Goal: Check status: Check status

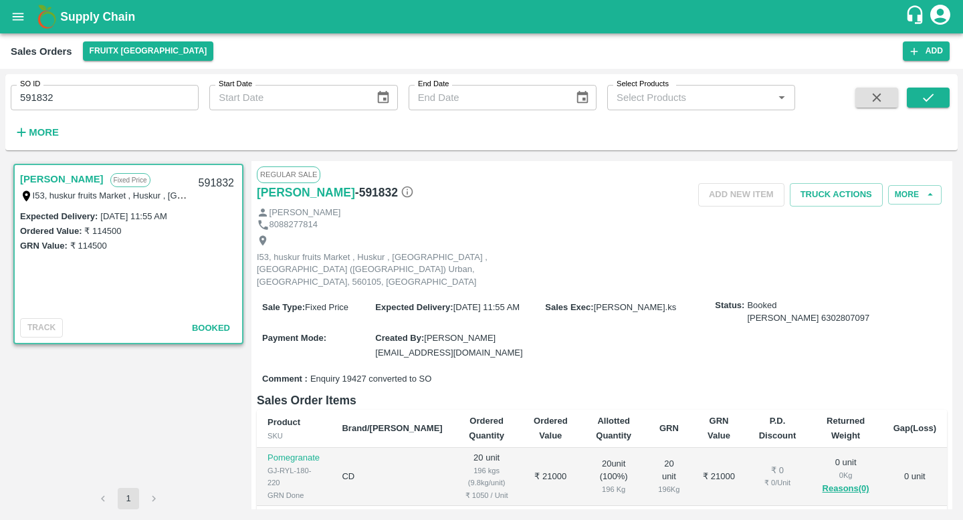
click at [82, 103] on input "591832" at bounding box center [105, 97] width 188 height 25
paste input "text"
click at [920, 98] on icon "submit" at bounding box center [927, 97] width 15 height 15
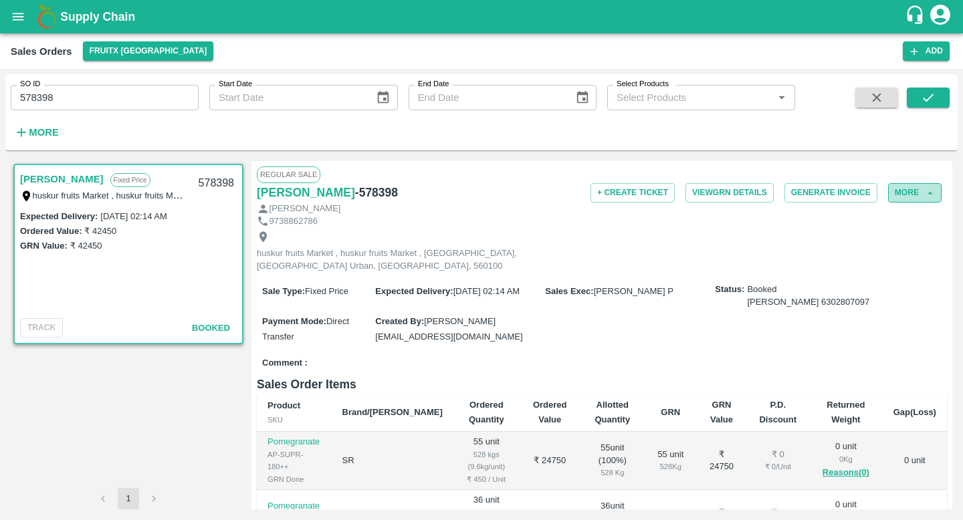
click at [904, 195] on button "More" at bounding box center [914, 192] width 53 height 19
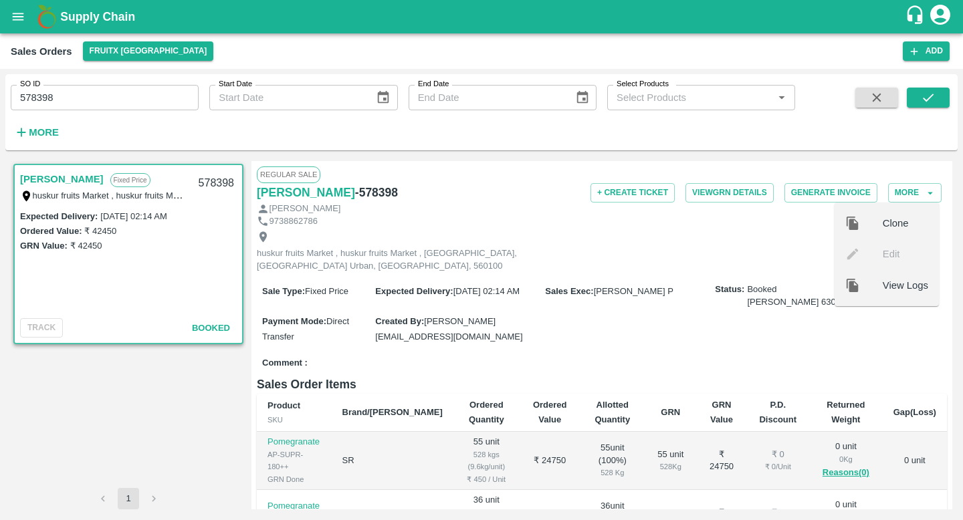
click at [886, 281] on span "View Logs" at bounding box center [904, 285] width 45 height 15
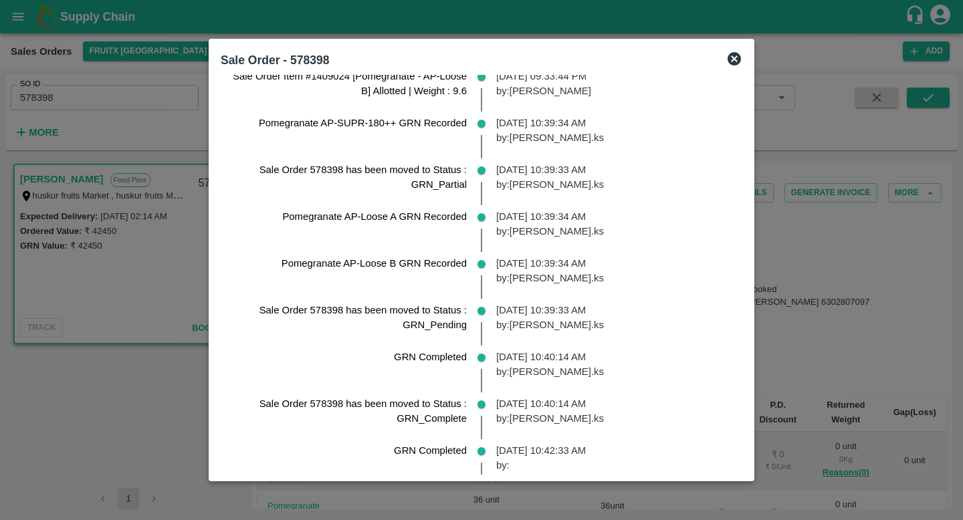
scroll to position [801, 0]
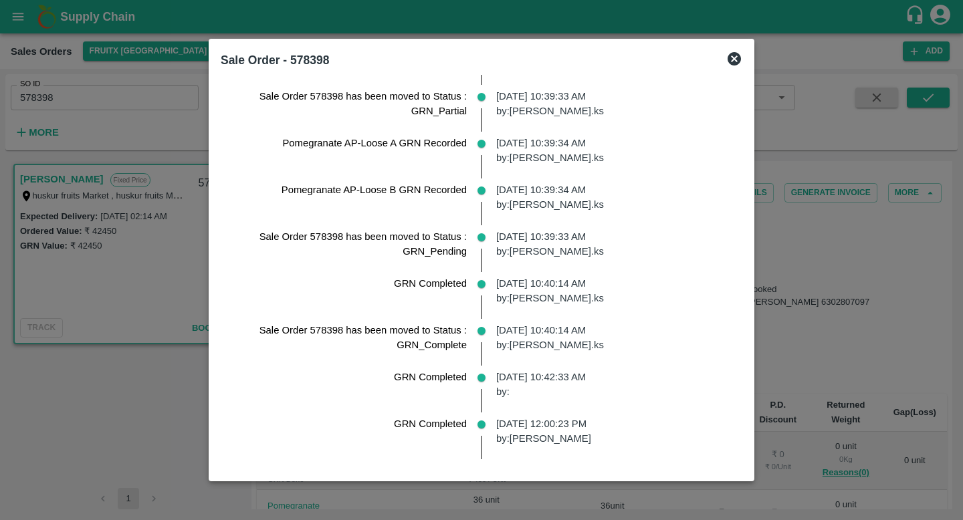
click at [842, 289] on div at bounding box center [481, 260] width 963 height 520
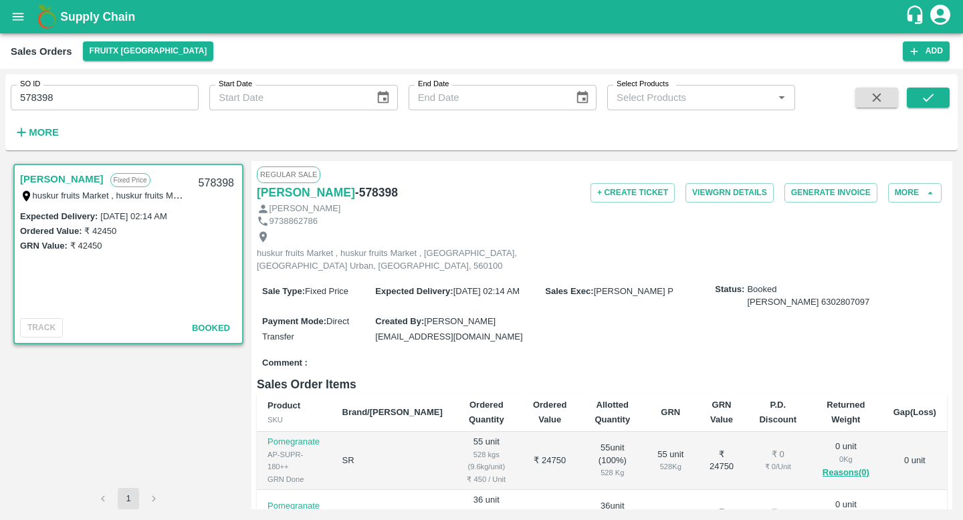
click at [134, 100] on input "578398" at bounding box center [105, 97] width 188 height 25
paste input "text"
click at [933, 105] on button "submit" at bounding box center [927, 98] width 43 height 20
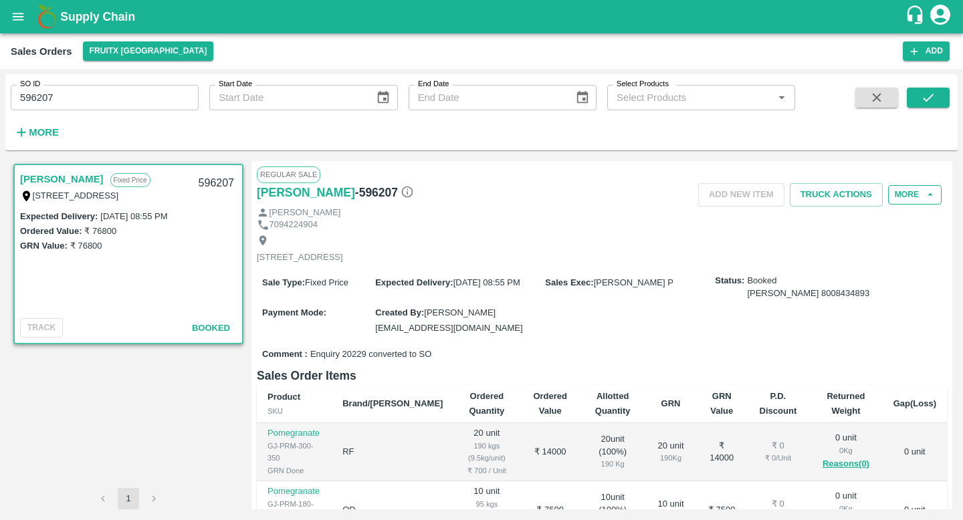
click at [904, 198] on button "More" at bounding box center [914, 194] width 53 height 19
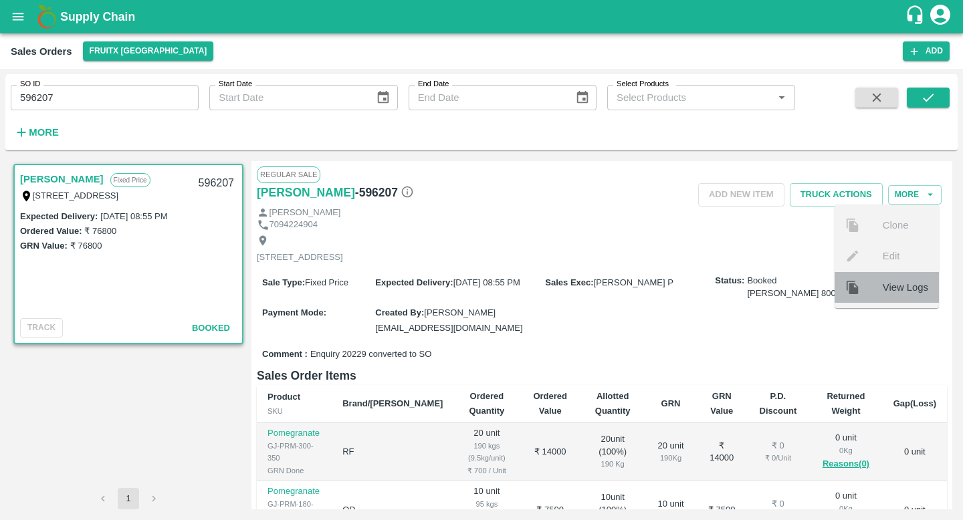
click at [884, 293] on span "View Logs" at bounding box center [904, 287] width 45 height 15
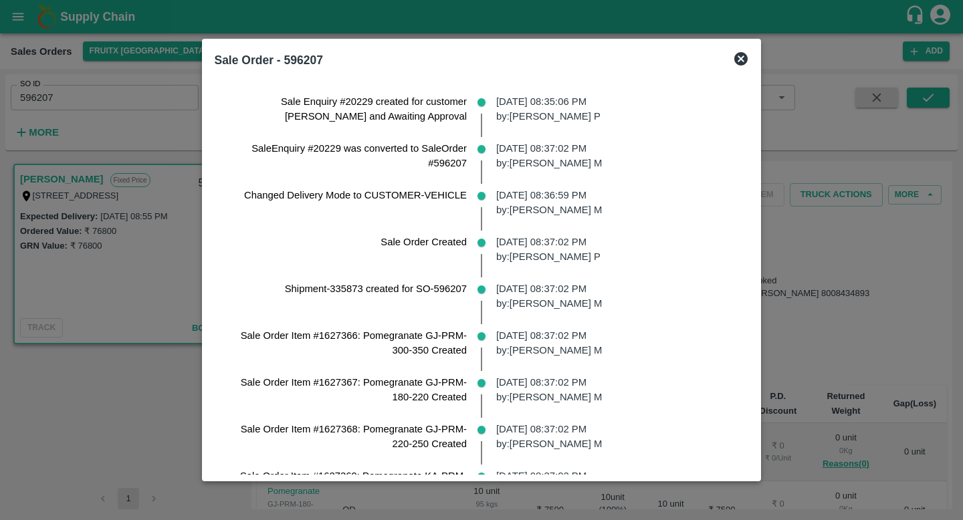
click at [132, 51] on div at bounding box center [481, 260] width 963 height 520
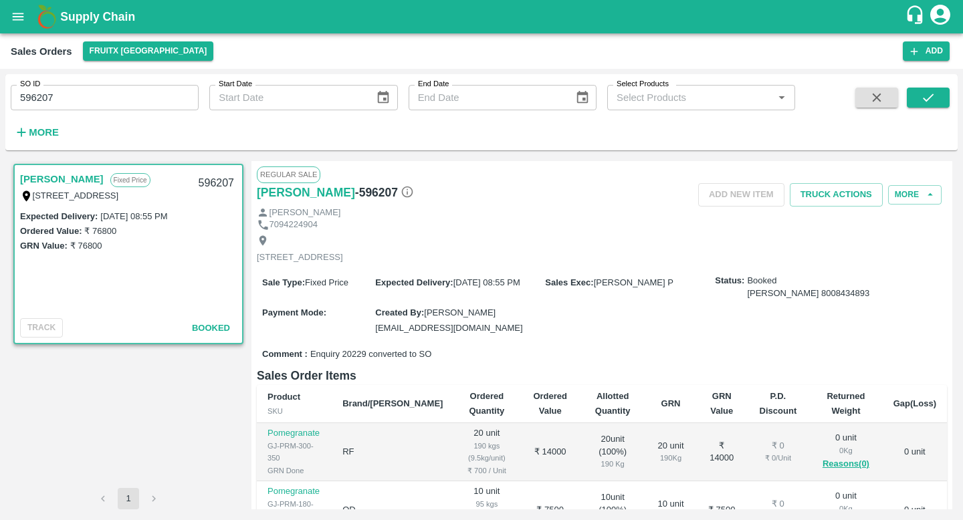
click at [114, 88] on input "596207" at bounding box center [105, 97] width 188 height 25
paste input "text"
type input "589144"
click at [918, 99] on button "submit" at bounding box center [927, 98] width 43 height 20
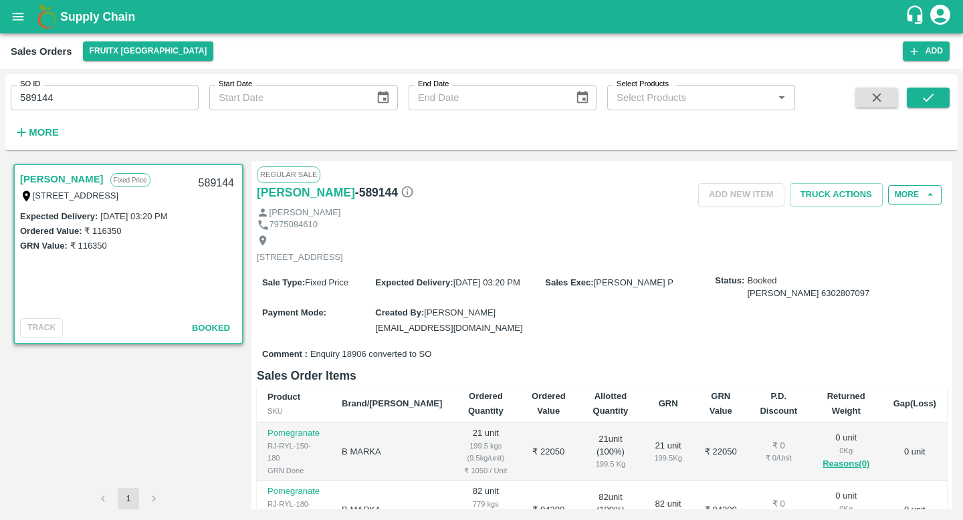
click at [888, 195] on button "More" at bounding box center [914, 194] width 53 height 19
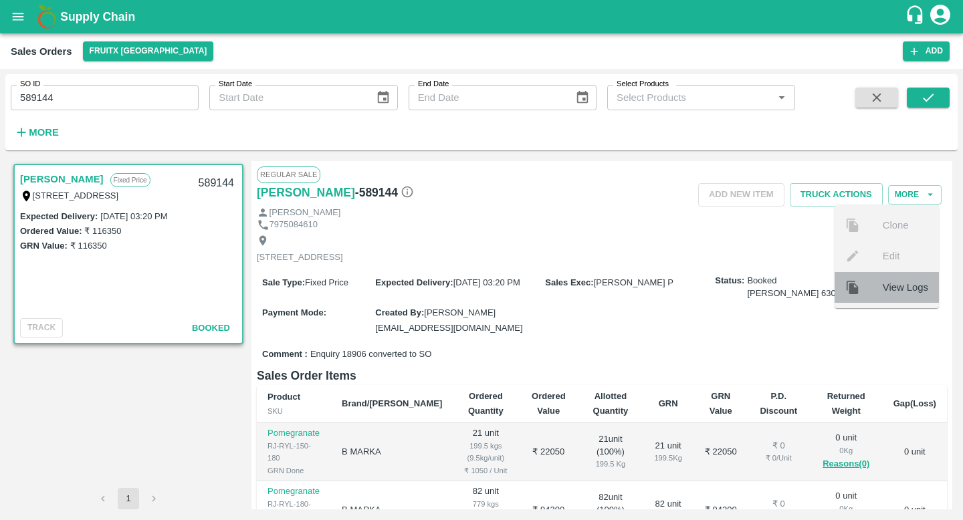
click at [865, 287] on div at bounding box center [863, 287] width 37 height 15
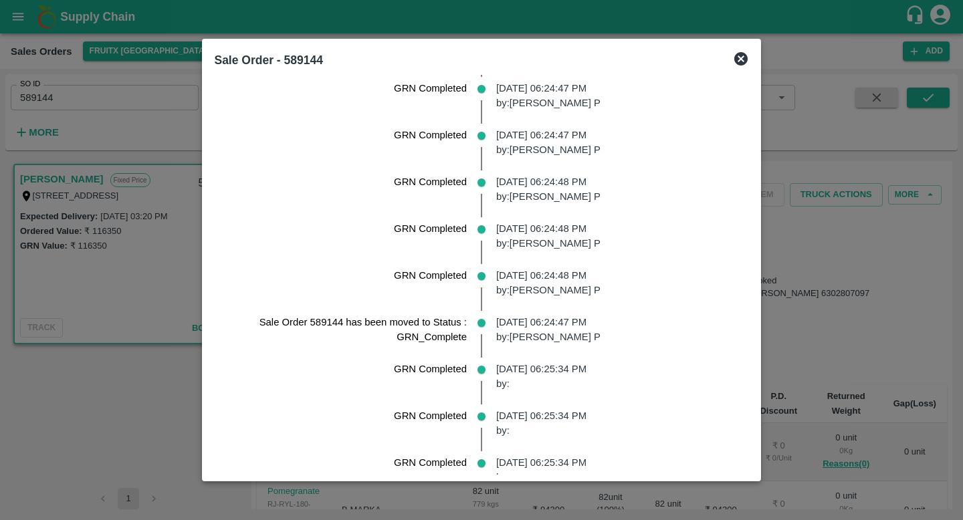
scroll to position [889, 0]
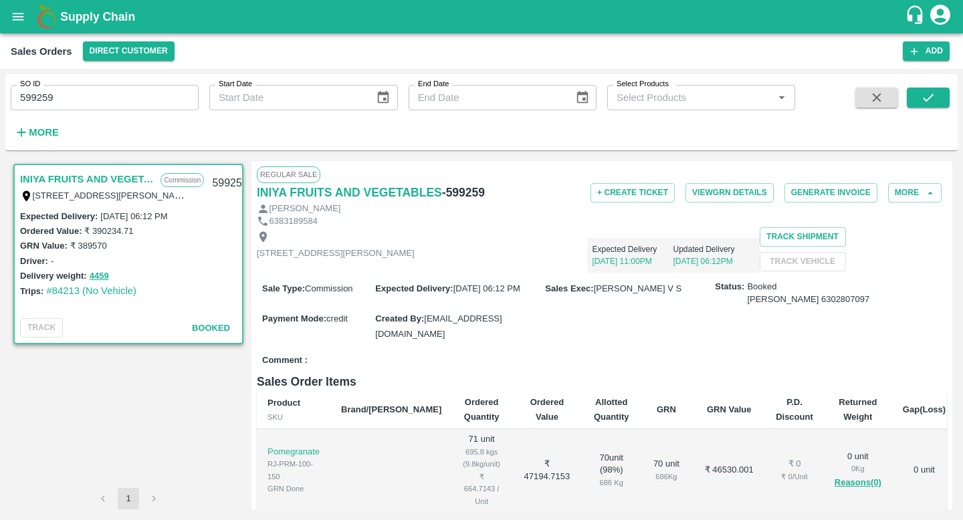
click at [77, 98] on input "599259" at bounding box center [105, 97] width 188 height 25
click at [144, 96] on input "599259" at bounding box center [105, 97] width 188 height 25
click at [91, 102] on input "599259" at bounding box center [105, 97] width 188 height 25
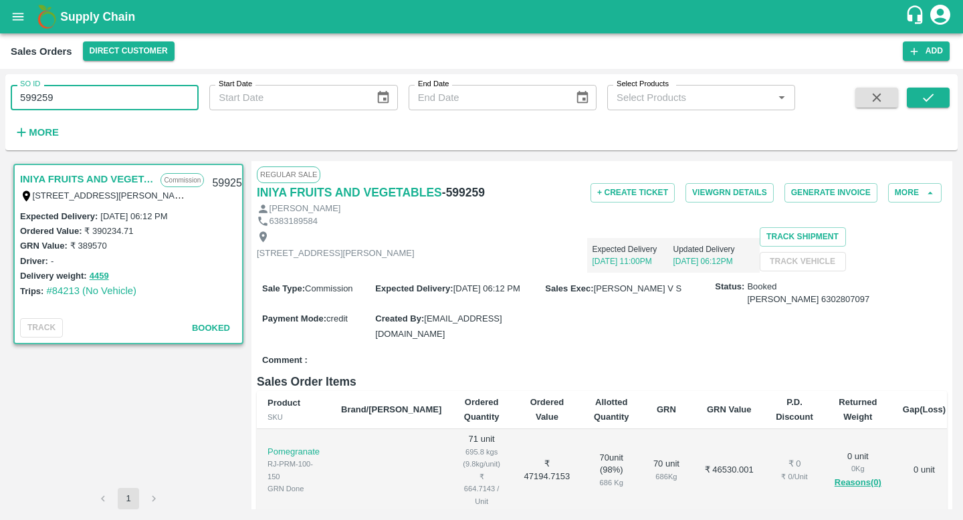
click at [91, 102] on input "599259" at bounding box center [105, 97] width 188 height 25
type input "592004"
click at [938, 98] on button "submit" at bounding box center [927, 98] width 43 height 20
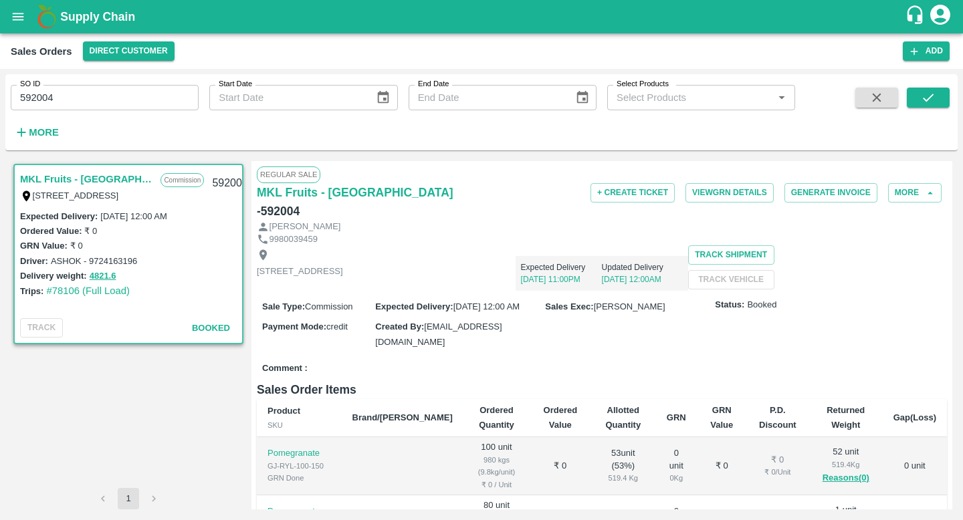
click at [924, 182] on div "Regular Sale" at bounding box center [602, 174] width 690 height 16
click at [918, 190] on button "More" at bounding box center [914, 192] width 53 height 19
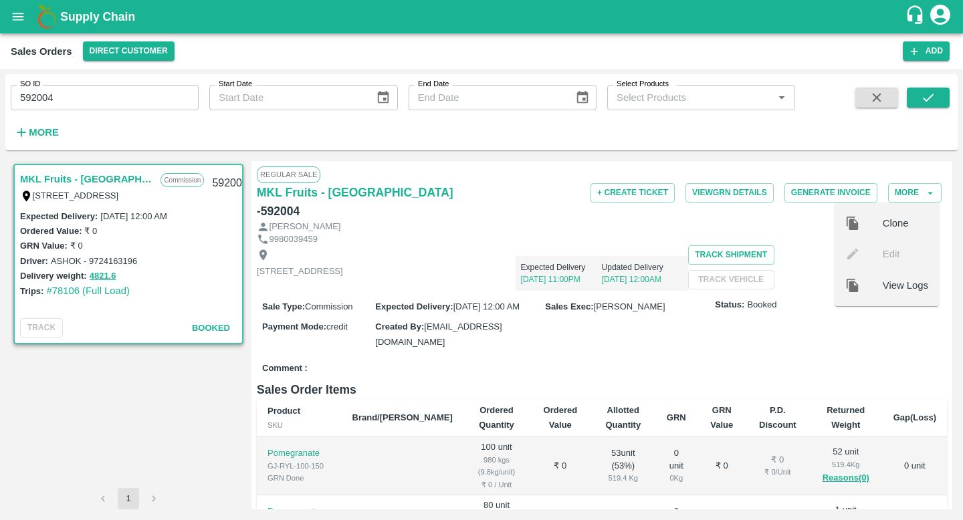
click at [884, 285] on span "View Logs" at bounding box center [904, 285] width 45 height 15
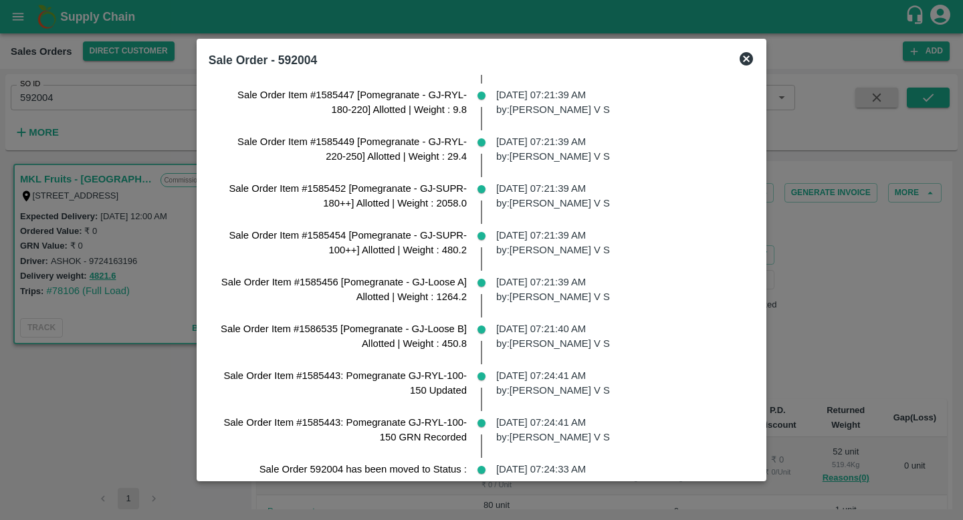
scroll to position [1015, 0]
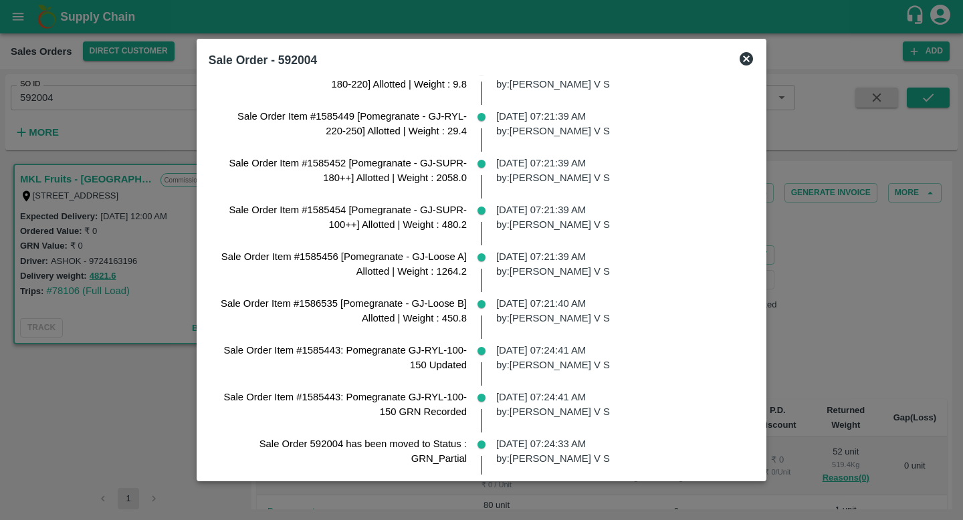
click at [509, 345] on p "29 Mar 2025, 07:24:41 AM by: Hari Pranessh V S" at bounding box center [619, 358] width 247 height 30
click at [536, 384] on div "29 Mar 2025, 07:24:41 AM by: Hari Pranessh V S" at bounding box center [619, 362] width 269 height 47
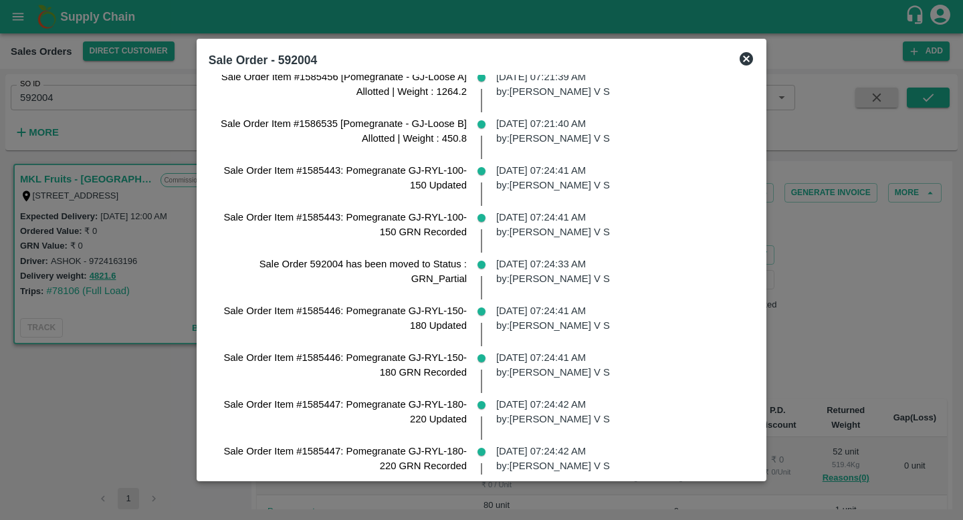
scroll to position [1195, 0]
click at [543, 244] on div "29 Mar 2025, 07:24:41 AM by: Hari Pranessh V S" at bounding box center [619, 228] width 269 height 47
click at [547, 290] on div "29 Mar 2025, 07:24:33 AM by: Hari Pranessh V S" at bounding box center [619, 275] width 269 height 47
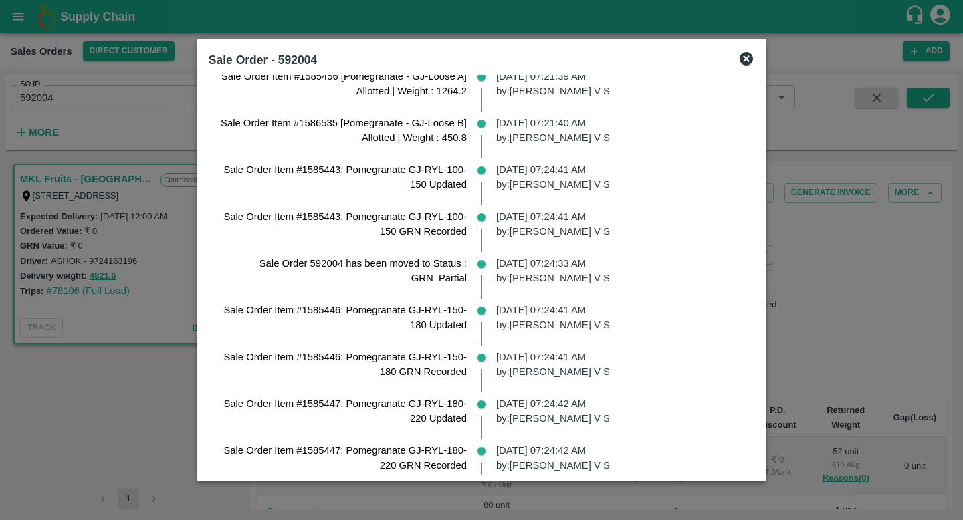
click at [547, 290] on div "29 Mar 2025, 07:24:33 AM by: Hari Pranessh V S" at bounding box center [619, 275] width 269 height 47
click at [563, 352] on p "29 Mar 2025, 07:24:41 AM by: Hari Pranessh V S" at bounding box center [619, 365] width 247 height 30
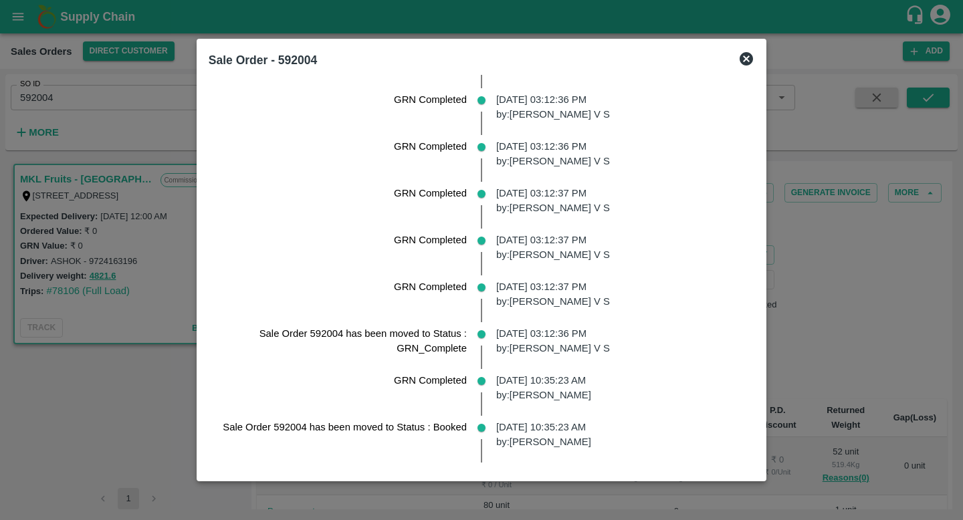
scroll to position [3093, 0]
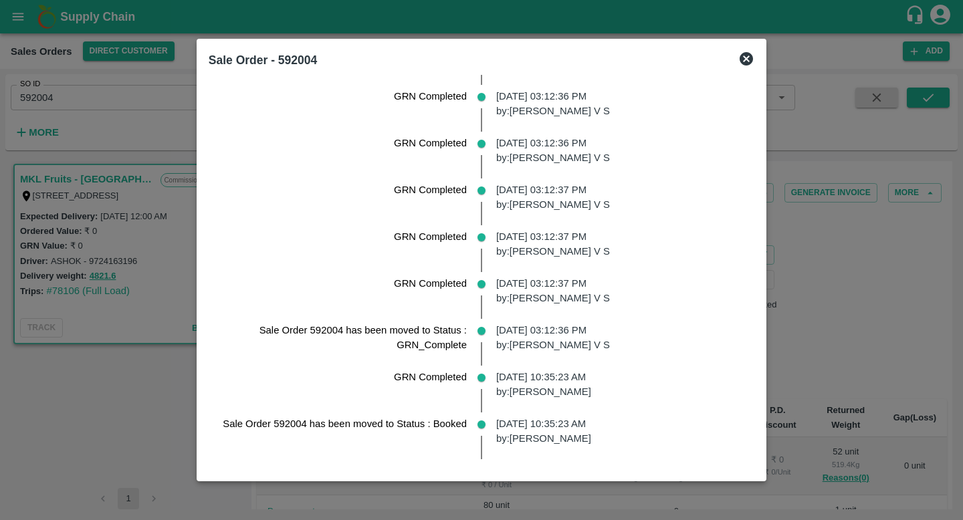
click at [821, 378] on div at bounding box center [481, 260] width 963 height 520
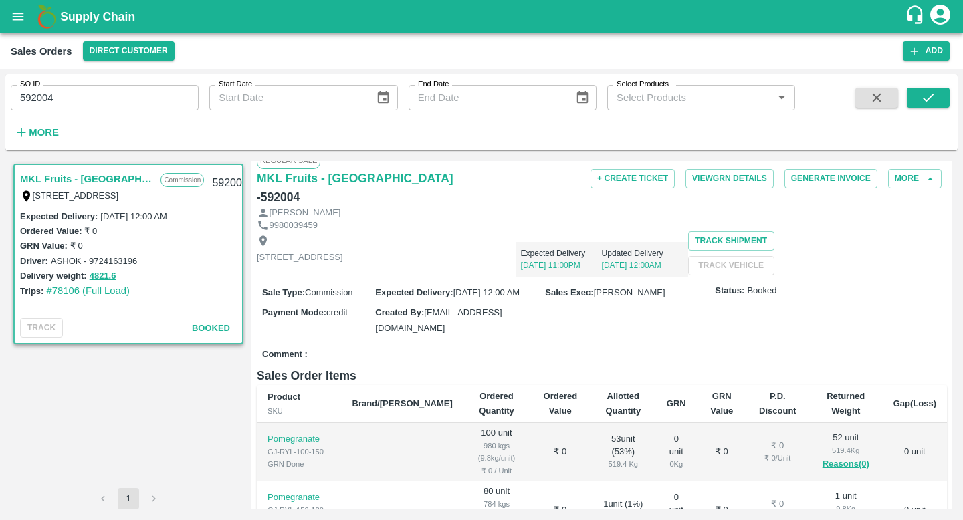
scroll to position [0, 0]
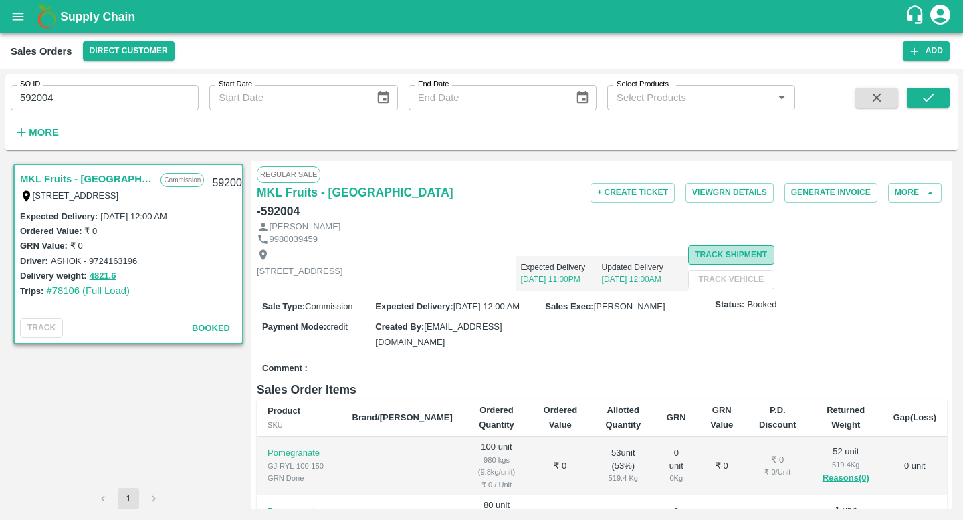
click at [688, 265] on button "Track Shipment" at bounding box center [731, 254] width 86 height 19
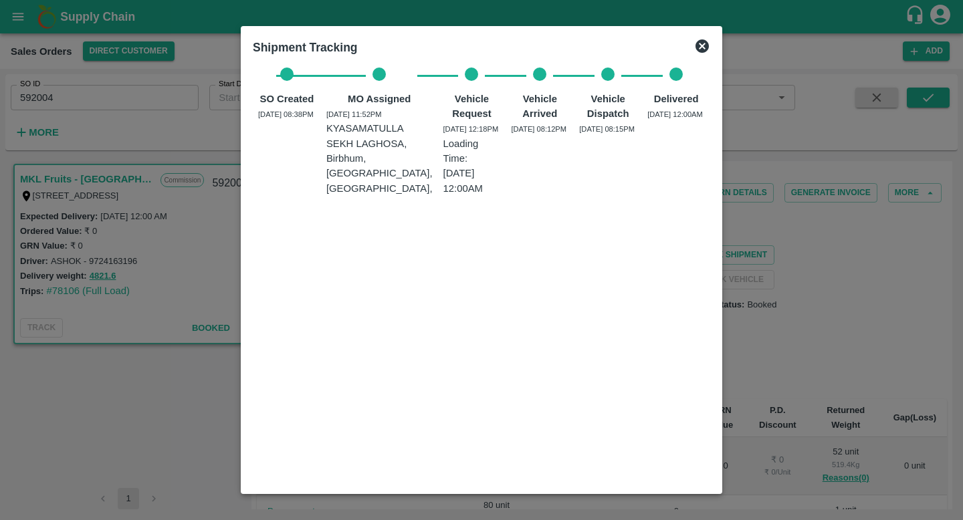
click at [754, 254] on div at bounding box center [481, 260] width 963 height 520
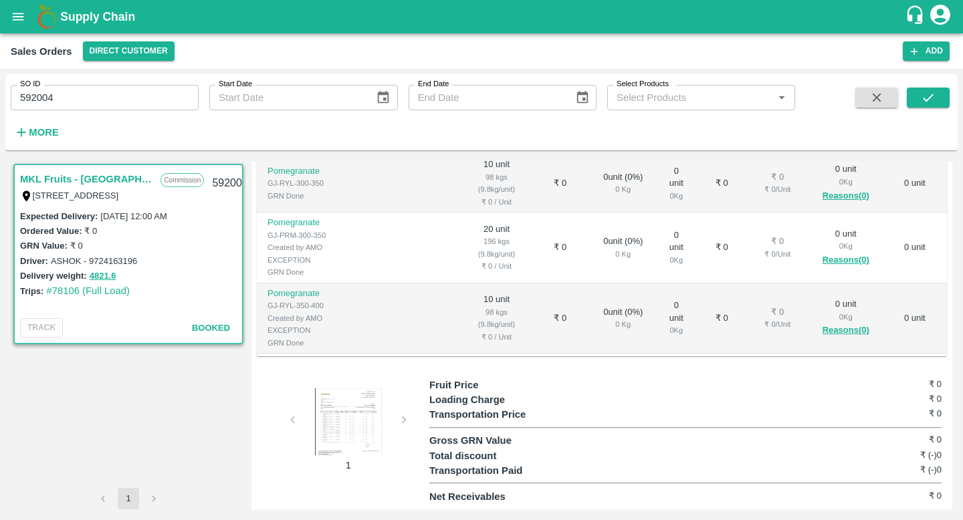
scroll to position [545, 0]
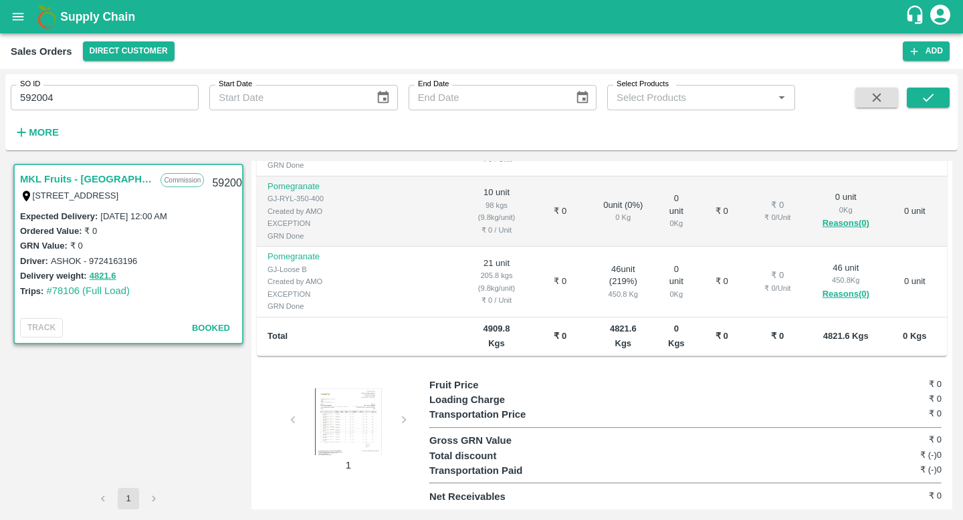
click at [335, 418] on div at bounding box center [348, 421] width 100 height 67
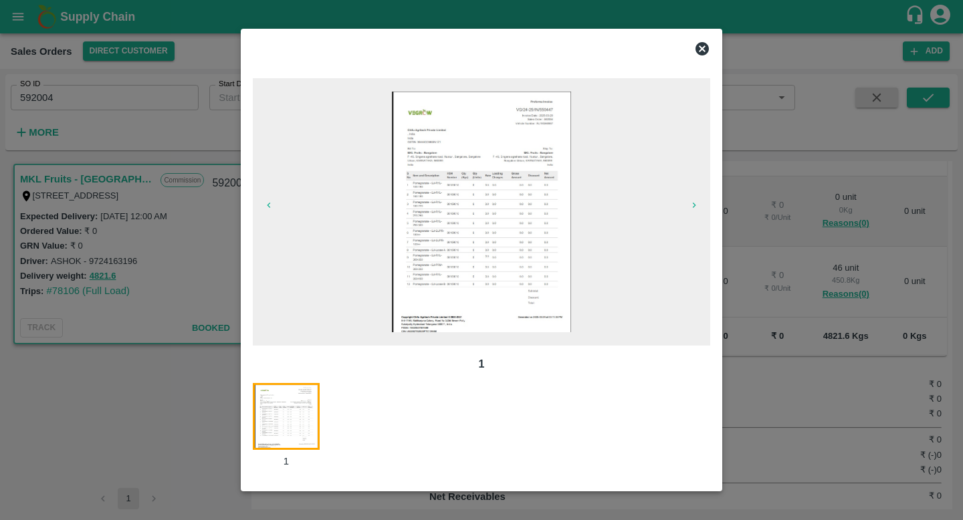
click at [417, 277] on img at bounding box center [482, 212] width 180 height 241
click at [699, 39] on div at bounding box center [481, 48] width 468 height 27
click at [703, 46] on icon at bounding box center [702, 49] width 16 height 16
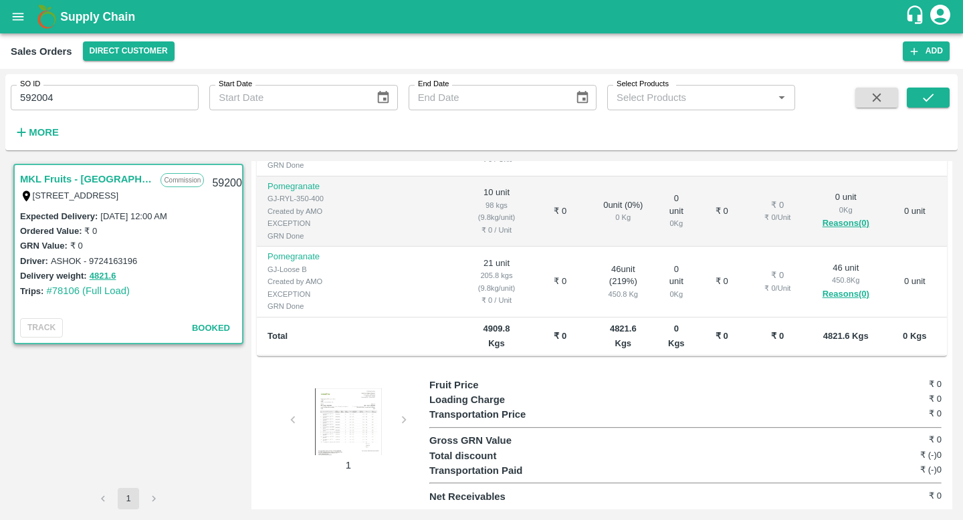
scroll to position [0, 0]
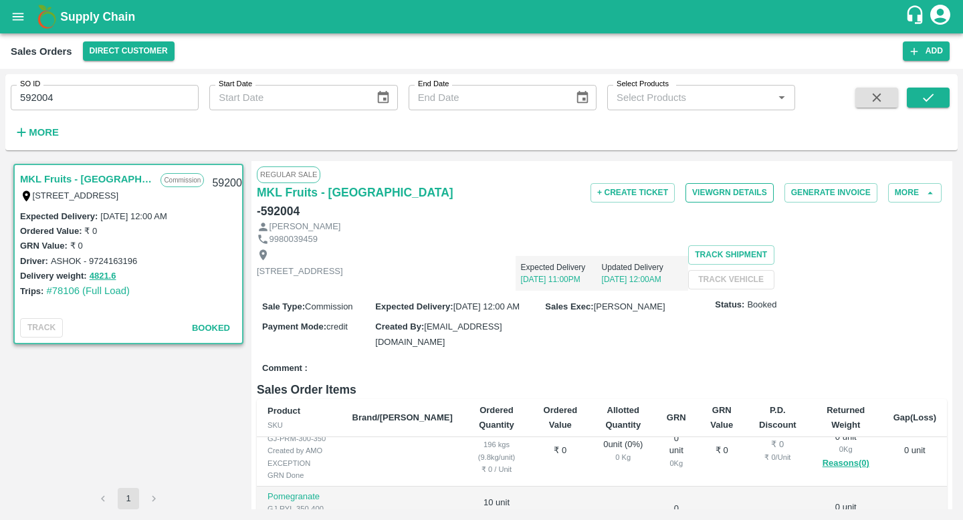
click at [707, 199] on button "View GRN Details" at bounding box center [729, 192] width 88 height 19
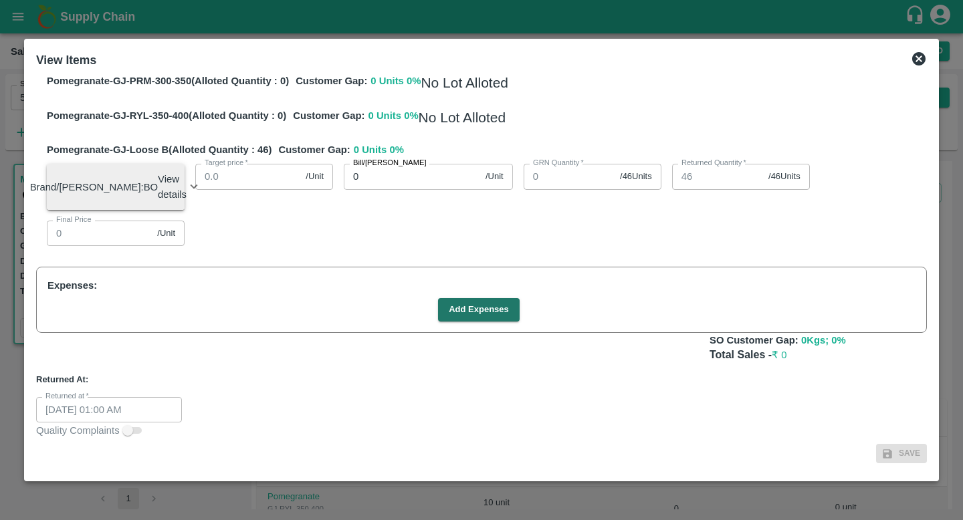
scroll to position [1033, 0]
click at [920, 65] on icon at bounding box center [918, 58] width 13 height 13
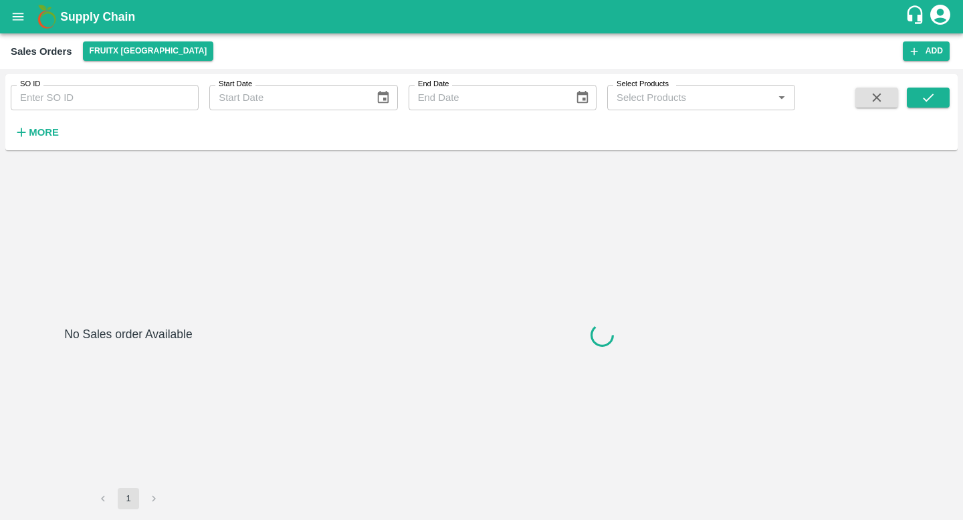
type input "592112"
type input "592102"
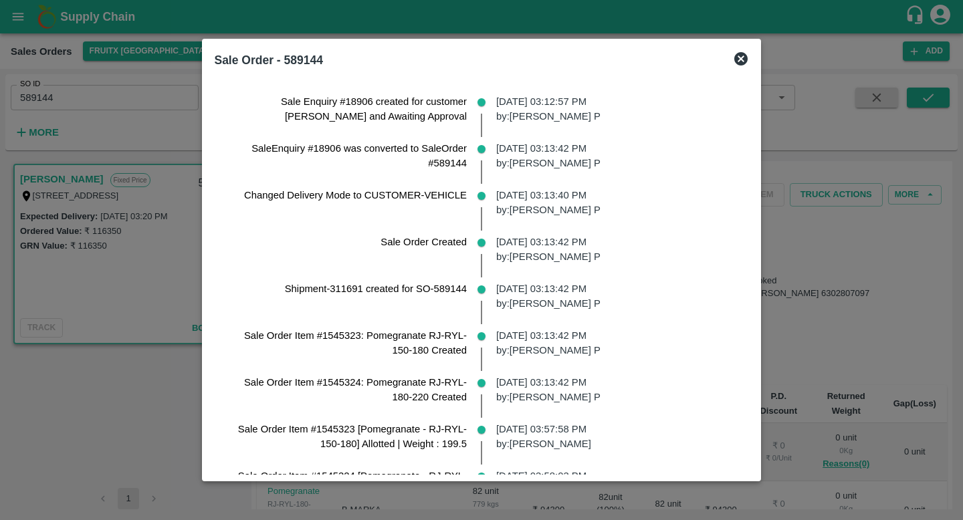
scroll to position [889, 0]
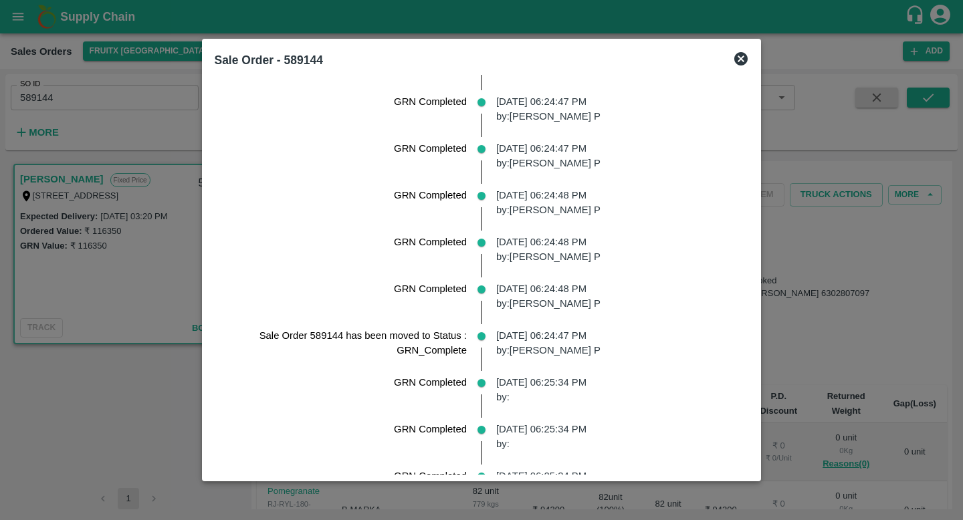
click at [749, 59] on icon at bounding box center [741, 59] width 16 height 16
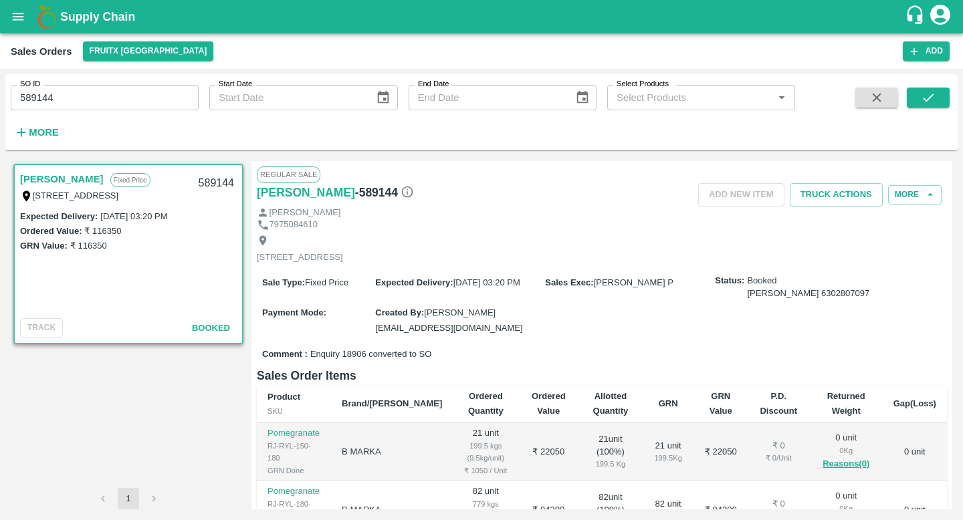
click at [87, 103] on input "589144" at bounding box center [105, 97] width 188 height 25
paste input "text"
type input "591420"
click at [935, 99] on button "submit" at bounding box center [927, 98] width 43 height 20
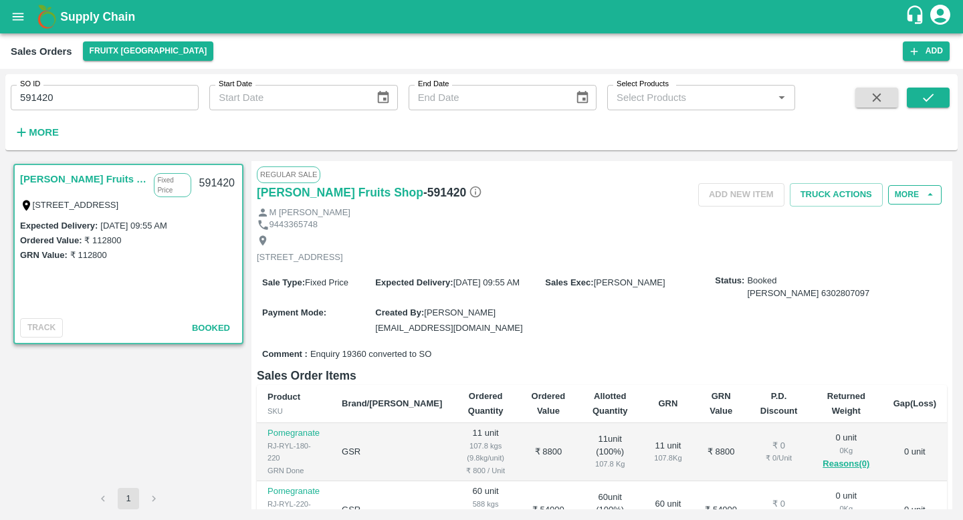
click at [915, 196] on button "More" at bounding box center [914, 194] width 53 height 19
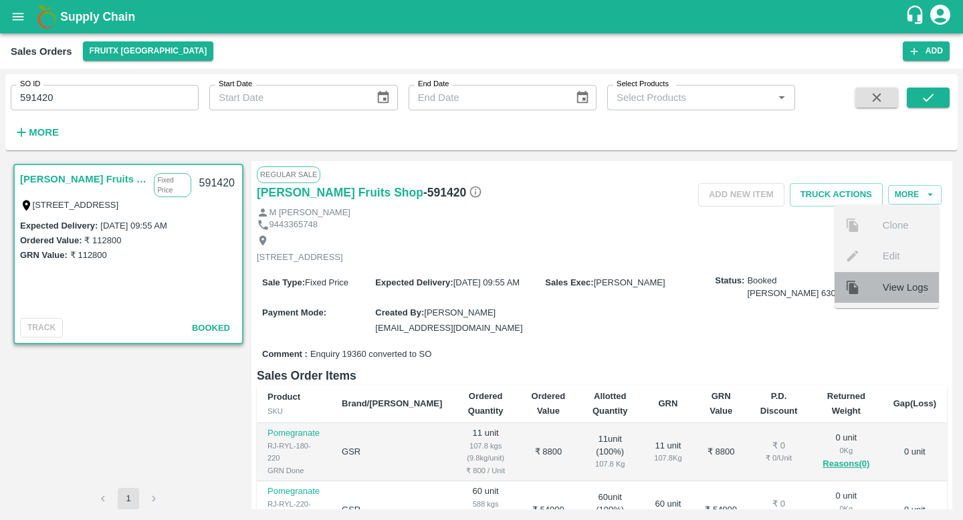
click at [893, 275] on div "View Logs" at bounding box center [886, 287] width 104 height 31
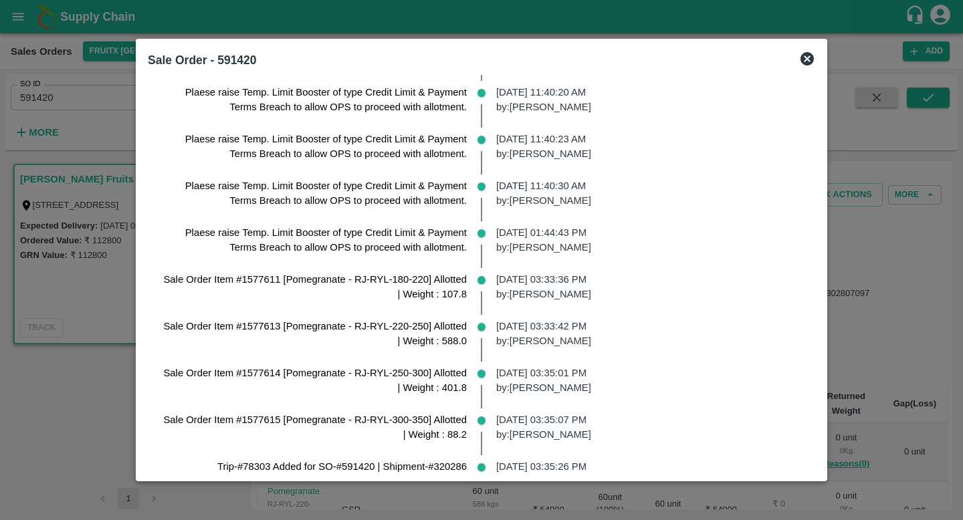
scroll to position [673, 0]
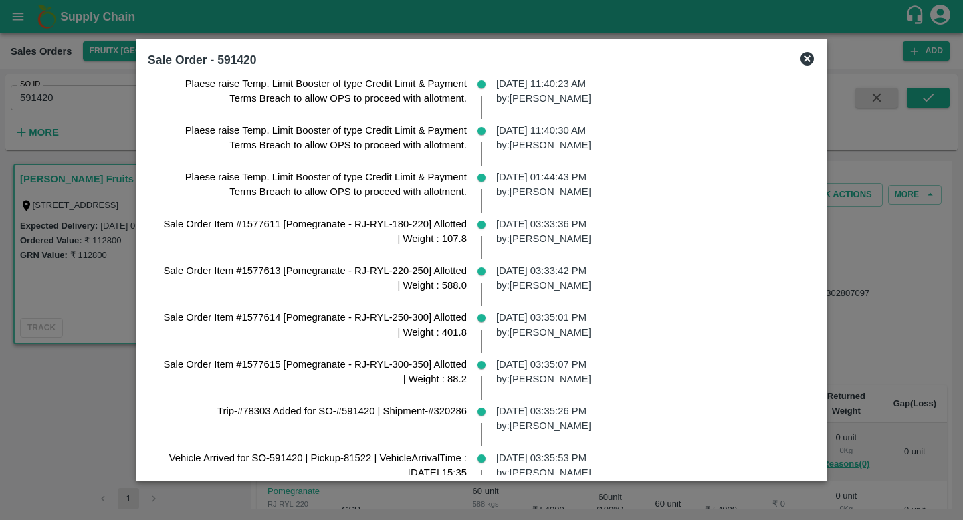
click at [531, 346] on div "29 Mar 2025, 03:35:01 PM by: Mansoor Ali" at bounding box center [650, 329] width 330 height 47
click at [525, 295] on div "29 Mar 2025, 03:33:42 PM by: Mansoor Ali" at bounding box center [650, 282] width 330 height 47
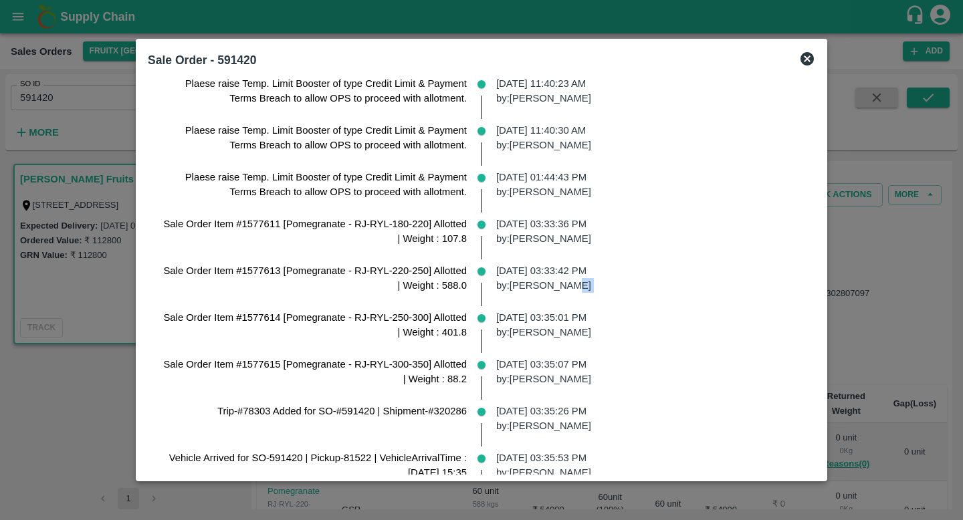
click at [525, 295] on div "29 Mar 2025, 03:33:42 PM by: Mansoor Ali" at bounding box center [650, 282] width 330 height 47
click at [527, 281] on p "29 Mar 2025, 03:33:42 PM by: Mansoor Ali" at bounding box center [650, 278] width 308 height 30
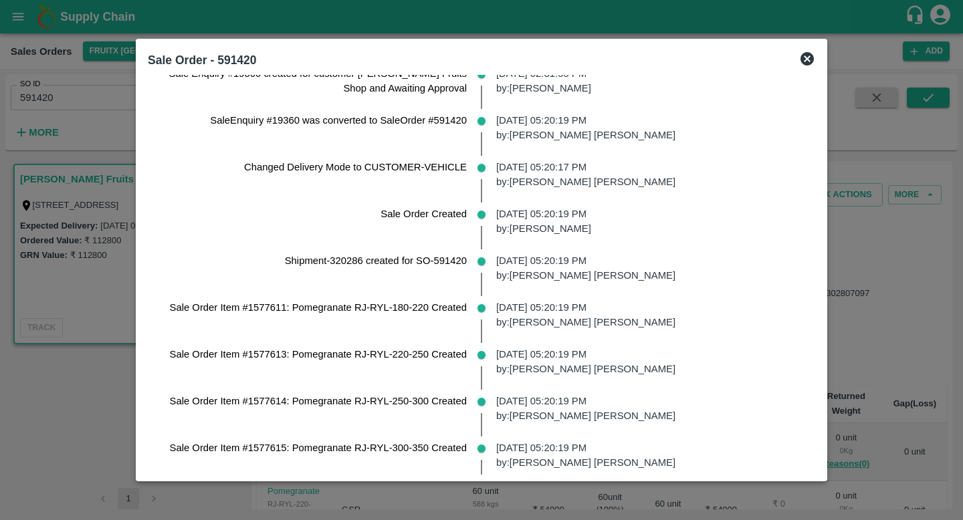
scroll to position [0, 0]
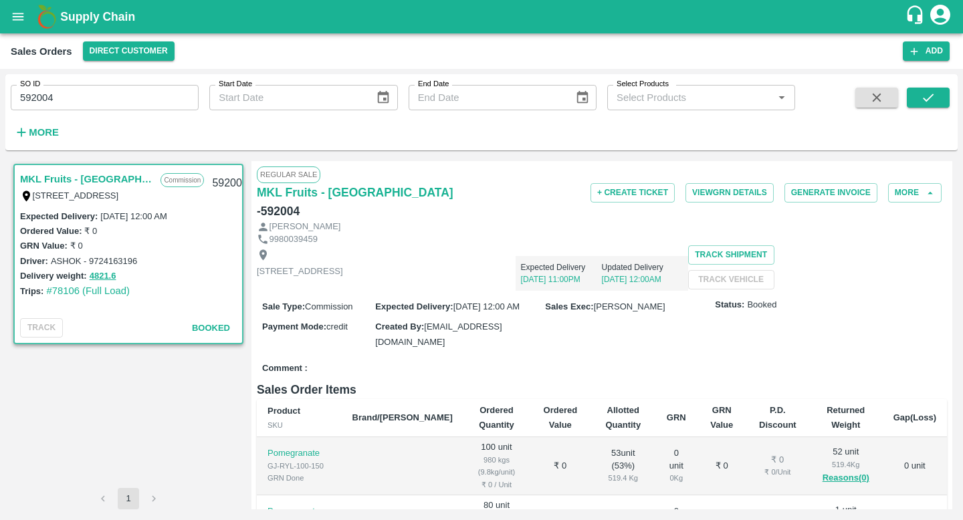
scroll to position [545, 0]
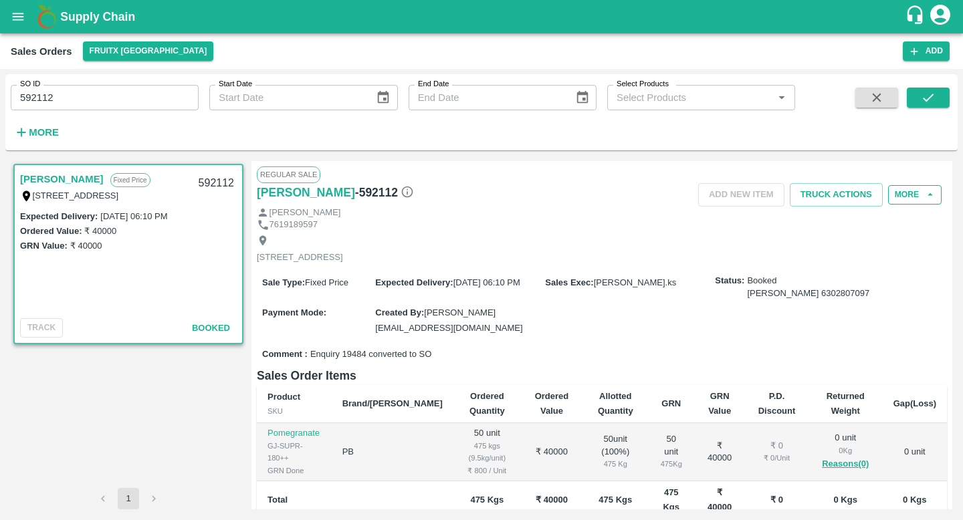
click at [907, 193] on button "More" at bounding box center [914, 194] width 53 height 19
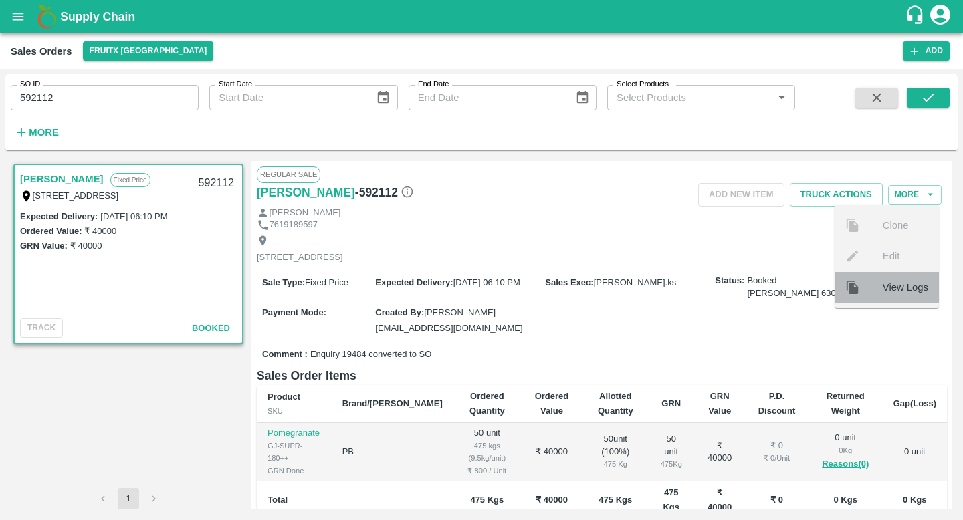
click at [884, 296] on div "View Logs" at bounding box center [886, 287] width 104 height 31
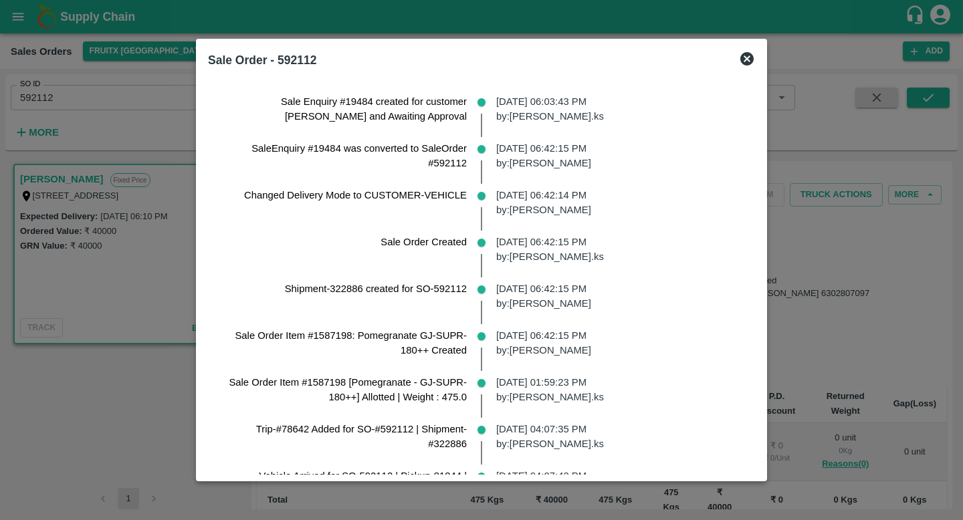
scroll to position [21, 0]
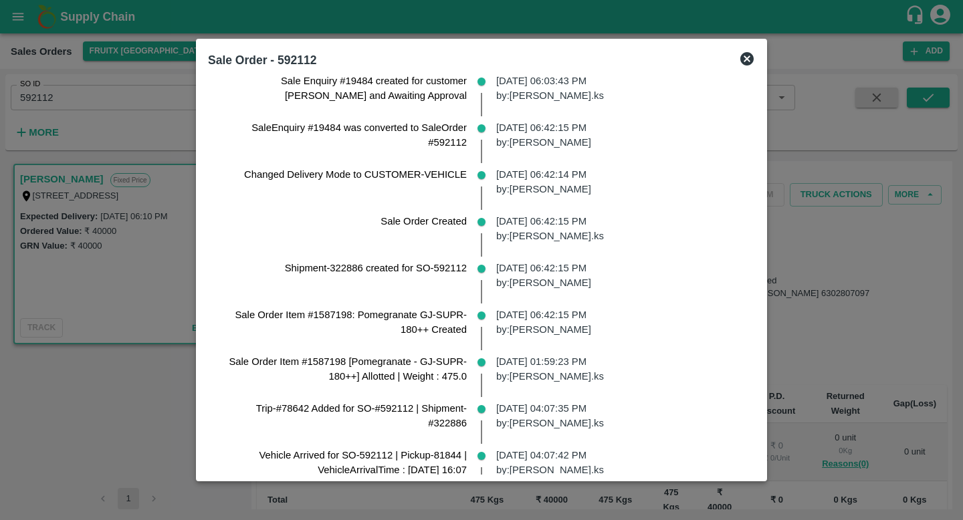
click at [507, 322] on p "27 Mar 2025, 06:42:15 PM by: Anil Kumar" at bounding box center [620, 322] width 248 height 30
click at [516, 338] on div "27 Mar 2025, 06:42:15 PM by: Anil Kumar" at bounding box center [619, 326] width 269 height 47
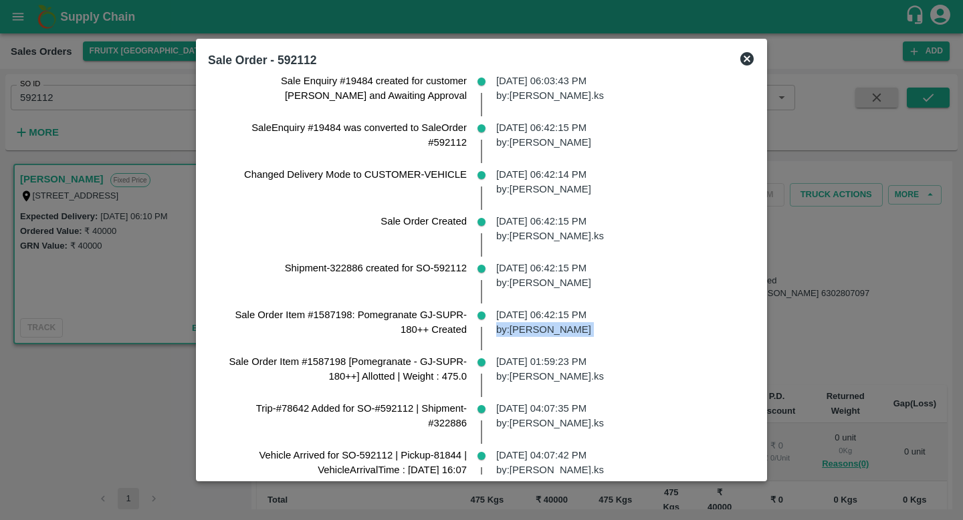
click at [516, 338] on div "27 Mar 2025, 06:42:15 PM by: Anil Kumar" at bounding box center [619, 326] width 269 height 47
click at [528, 366] on p "28 Mar 2025, 01:59:23 PM by: Srinivasa.ks" at bounding box center [620, 369] width 248 height 30
click at [539, 384] on div "28 Mar 2025, 01:59:23 PM by: Srinivasa.ks" at bounding box center [619, 373] width 269 height 47
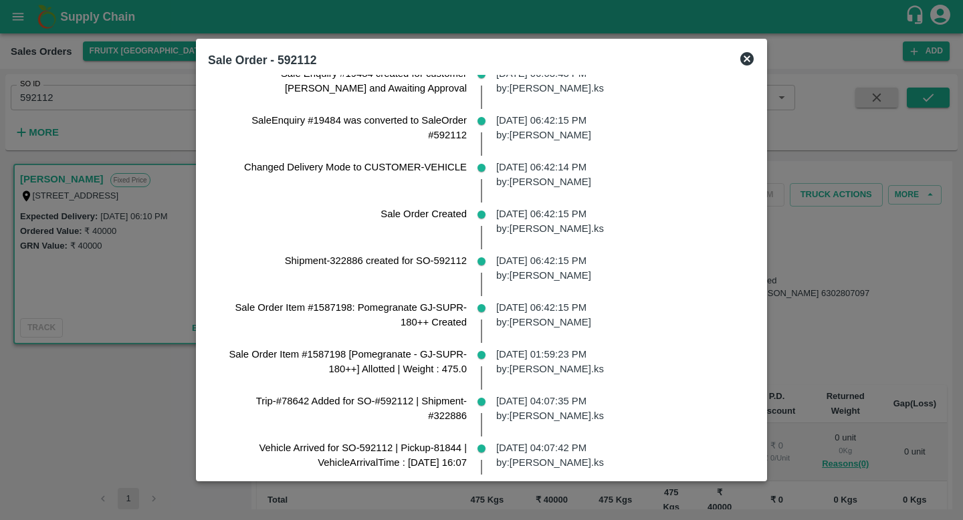
scroll to position [31, 0]
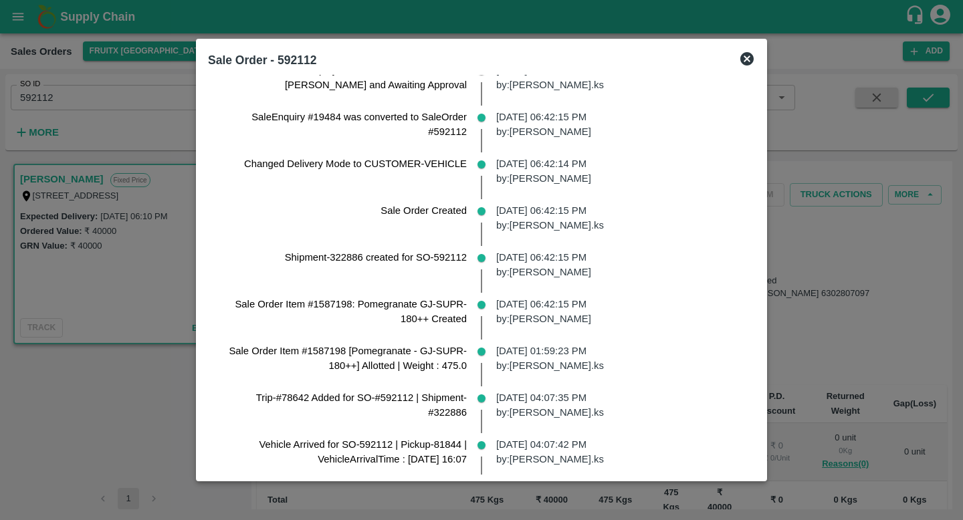
click at [539, 384] on div "28 Mar 2025, 01:59:23 PM by: Srinivasa.ks" at bounding box center [619, 363] width 269 height 47
click at [531, 367] on p "28 Mar 2025, 01:59:23 PM by: Srinivasa.ks" at bounding box center [620, 359] width 248 height 30
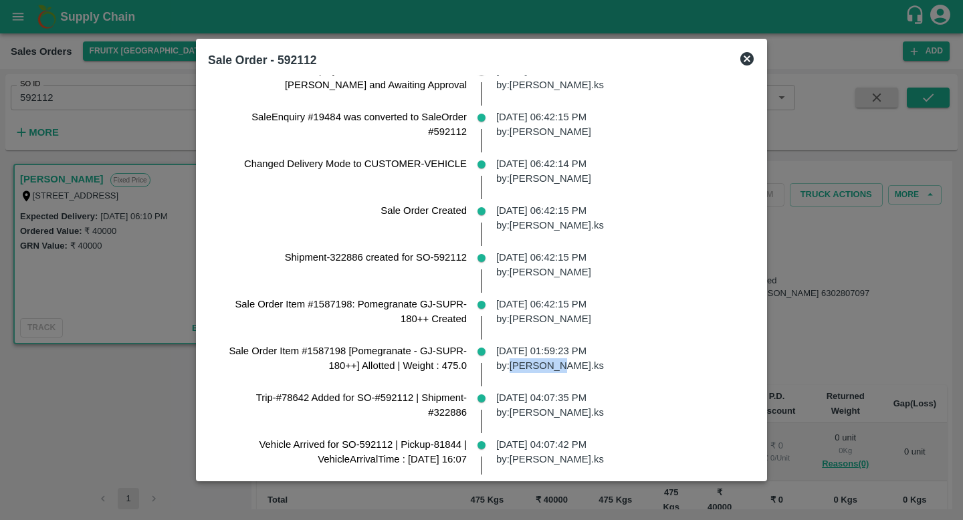
click at [531, 367] on p "28 Mar 2025, 01:59:23 PM by: Srinivasa.ks" at bounding box center [620, 359] width 248 height 30
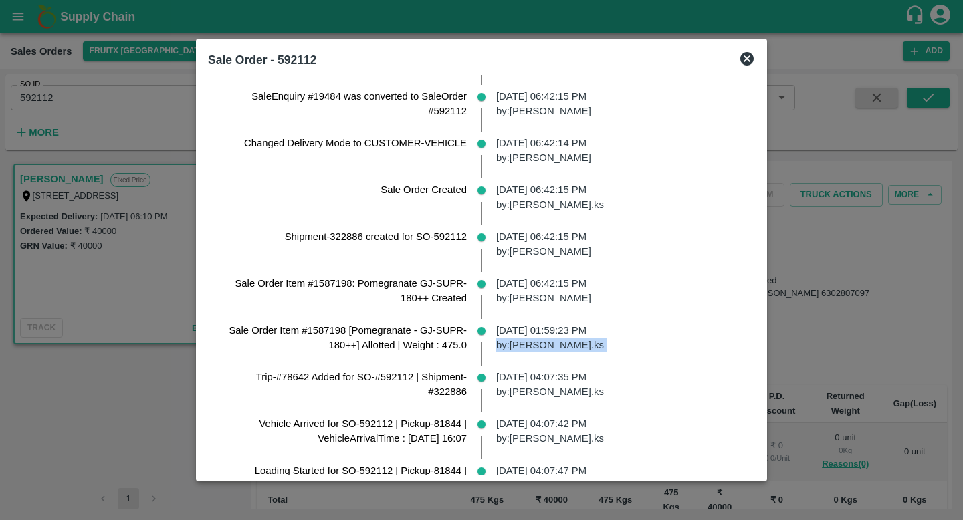
click at [576, 358] on div "28 Mar 2025, 01:59:23 PM by: Srinivasa.ks" at bounding box center [619, 342] width 269 height 47
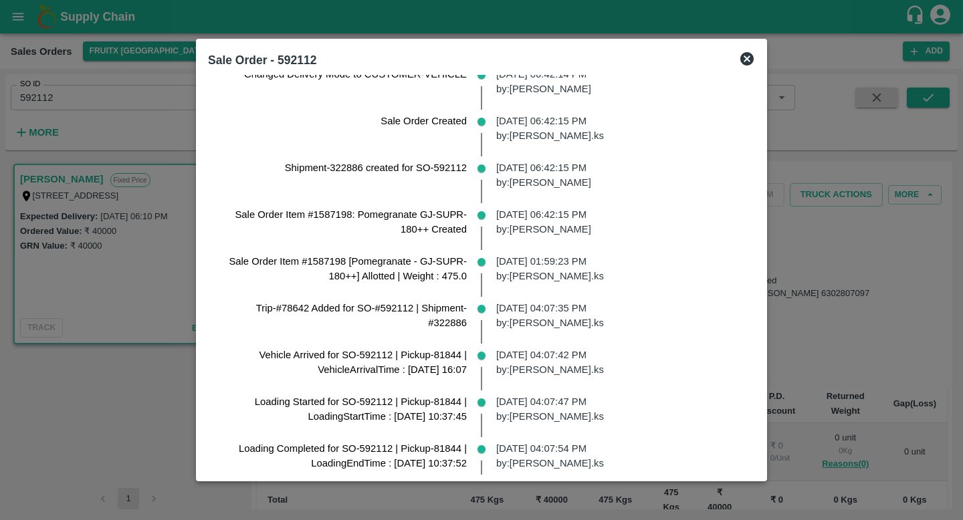
scroll to position [124, 0]
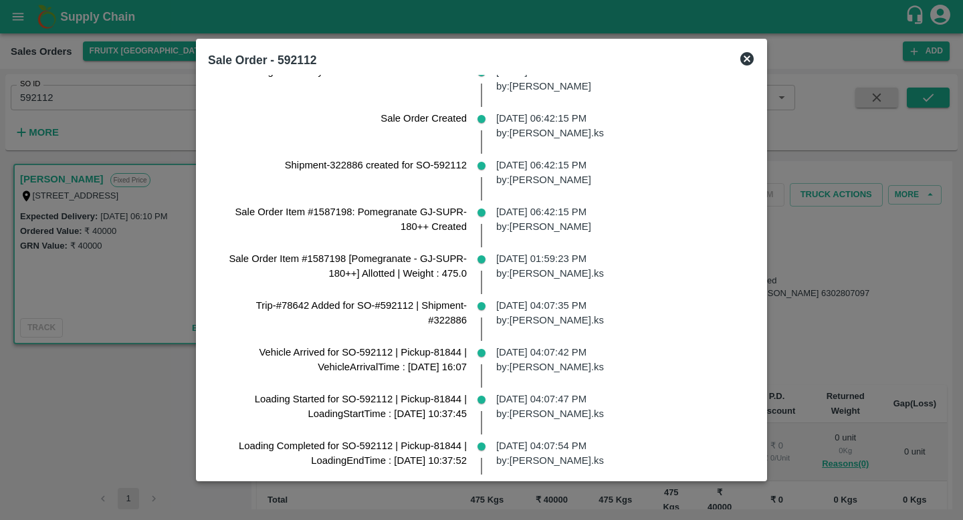
click at [576, 358] on p "01 Apr 2025, 04:07:42 PM by: Srinivasa.ks" at bounding box center [620, 360] width 248 height 30
click at [583, 391] on div "01 Apr 2025, 04:07:47 PM by: Srinivasa.ks" at bounding box center [619, 411] width 269 height 47
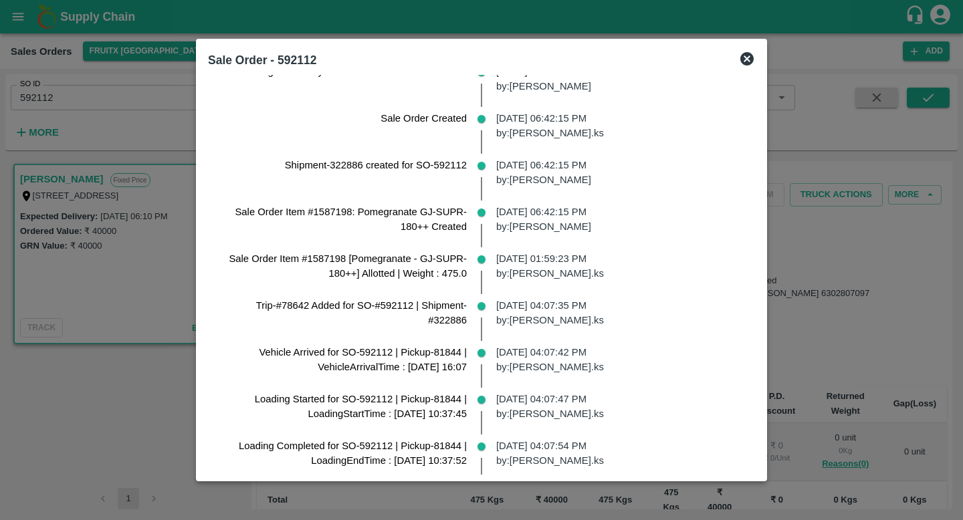
scroll to position [134, 0]
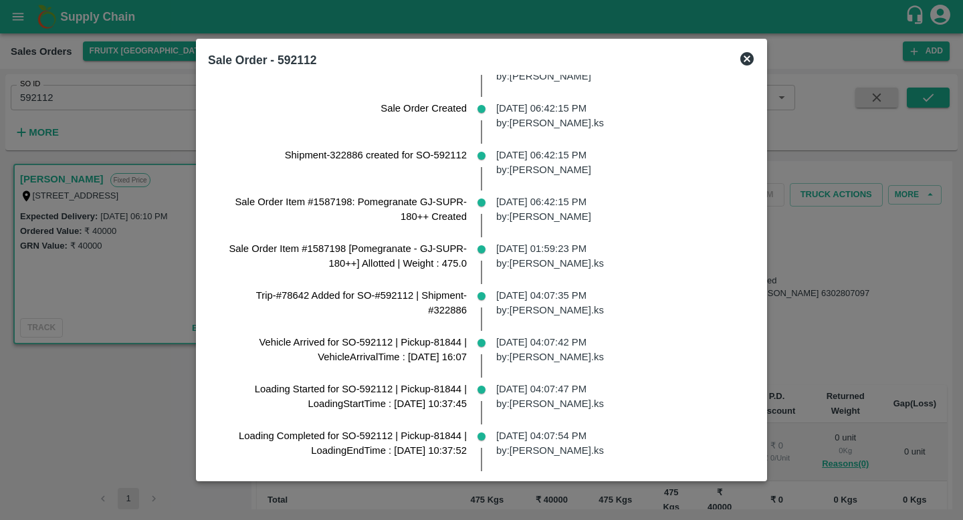
click at [583, 391] on p "01 Apr 2025, 04:07:47 PM by: Srinivasa.ks" at bounding box center [620, 397] width 248 height 30
click at [585, 406] on p "01 Apr 2025, 04:07:47 PM by: Srinivasa.ks" at bounding box center [620, 397] width 248 height 30
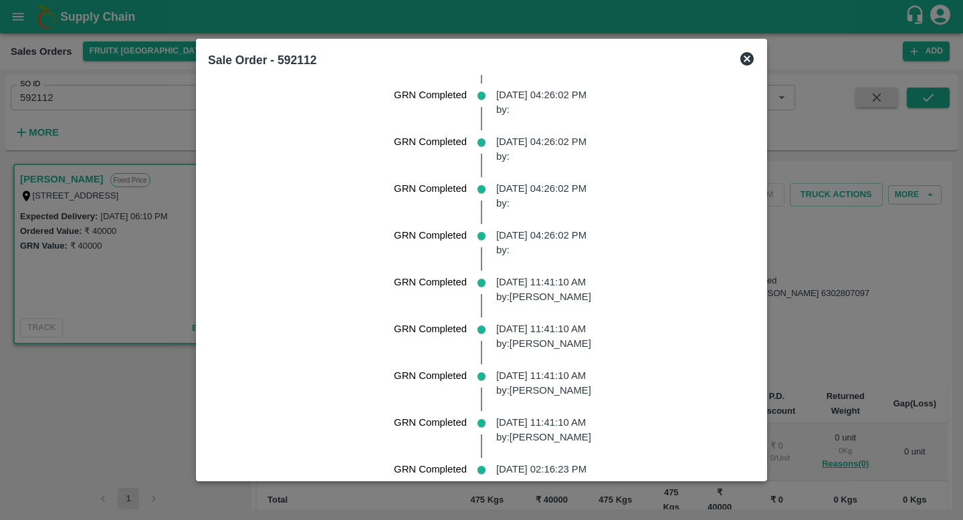
scroll to position [1082, 0]
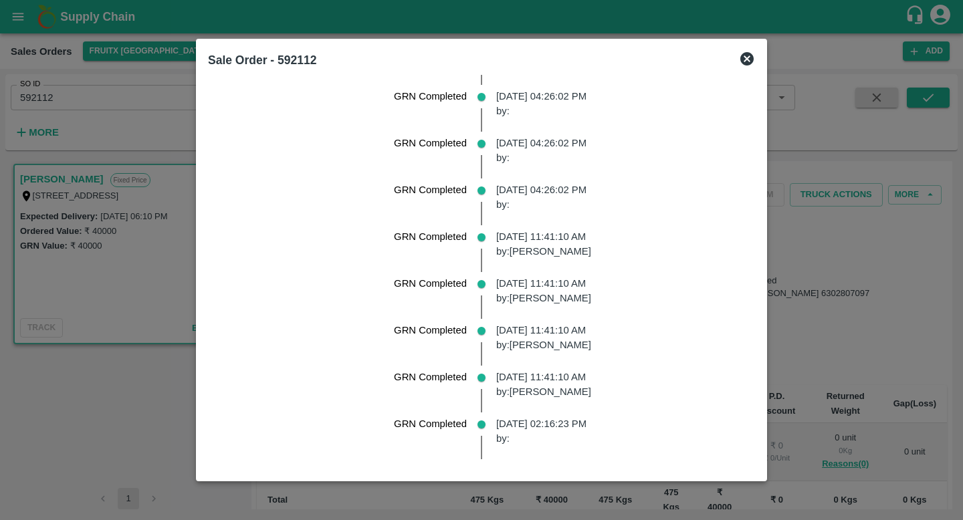
click at [850, 315] on div at bounding box center [481, 260] width 963 height 520
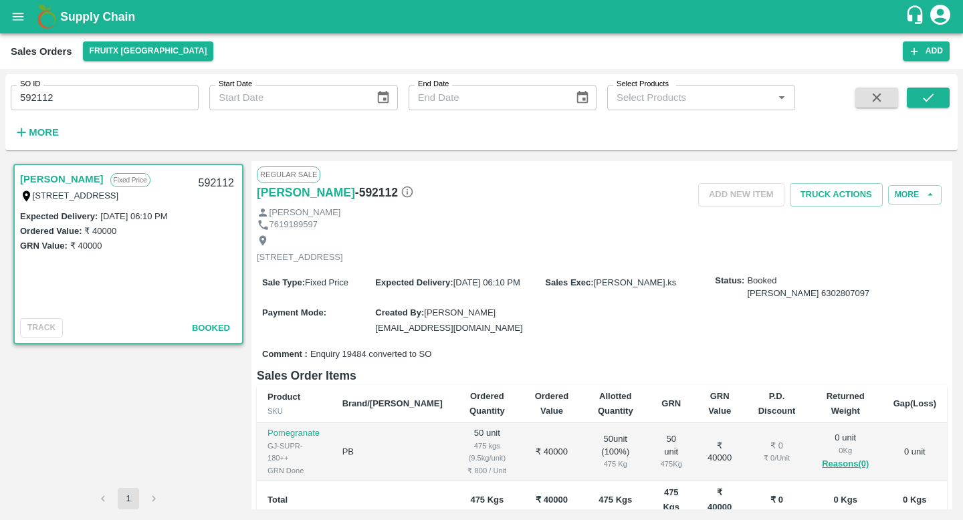
scroll to position [154, 0]
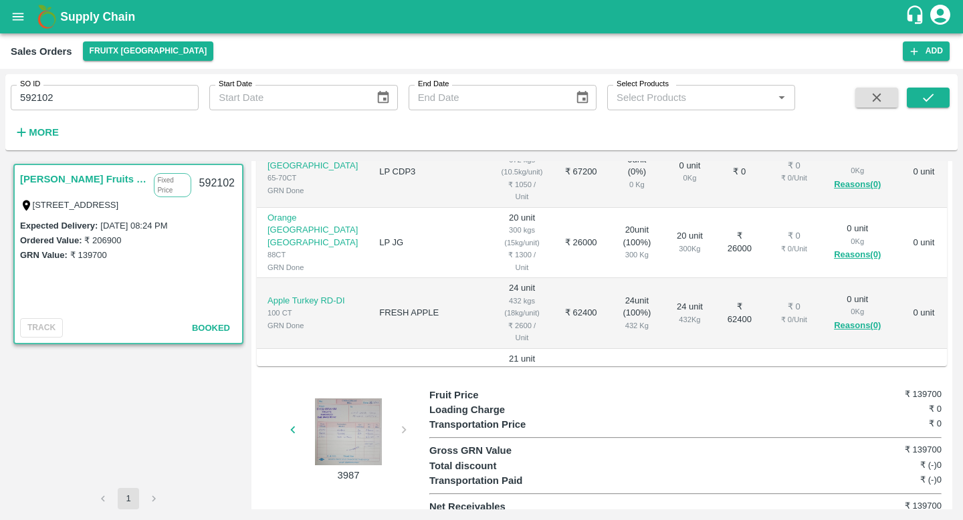
scroll to position [100, 0]
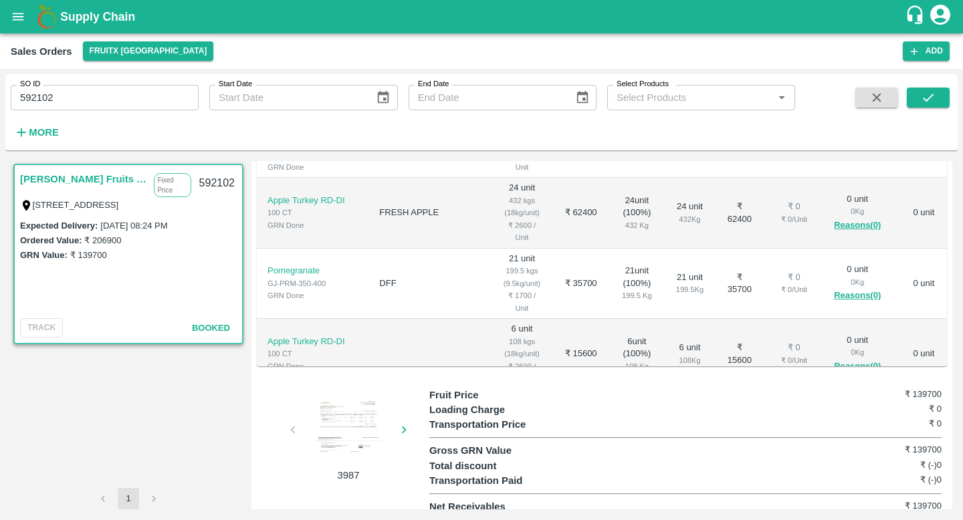
click at [86, 102] on input "592102" at bounding box center [105, 97] width 188 height 25
paste input "text"
type input "592227"
click at [922, 96] on icon "submit" at bounding box center [927, 97] width 15 height 15
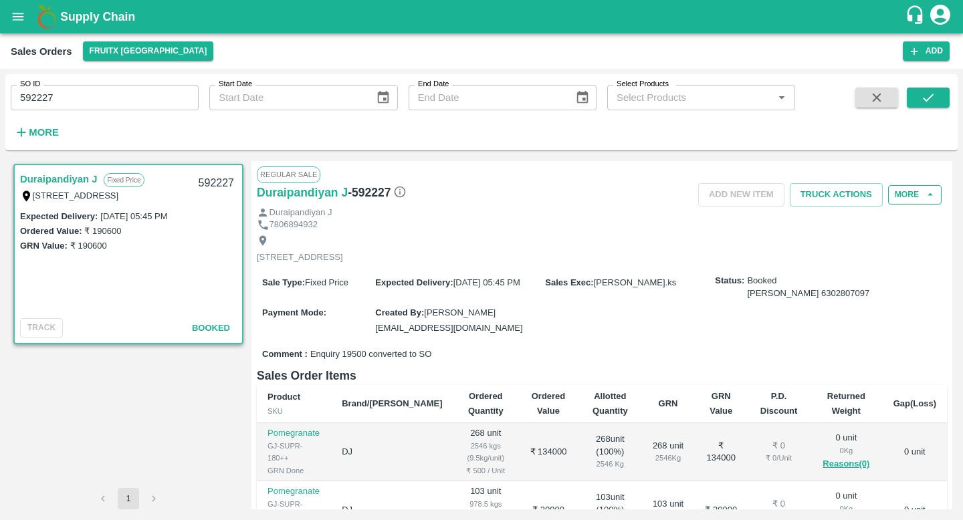
click at [906, 197] on button "More" at bounding box center [914, 194] width 53 height 19
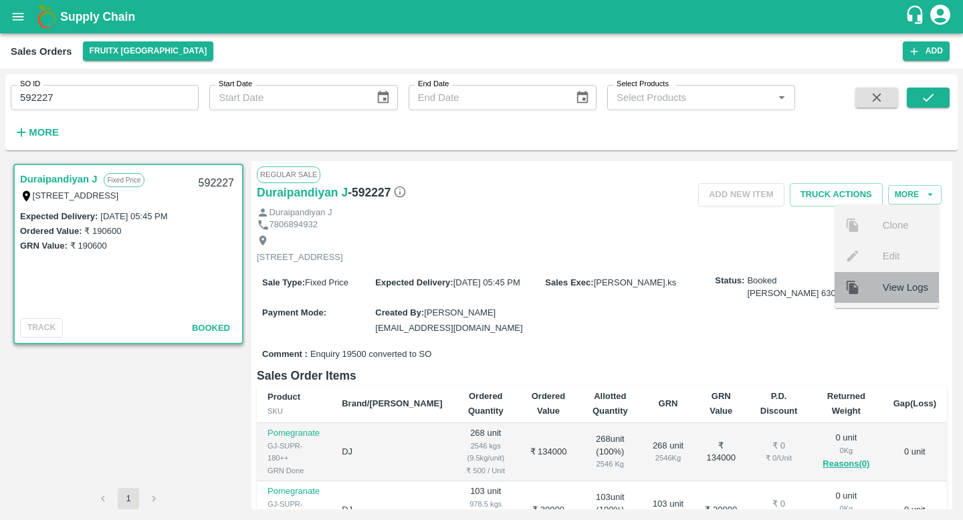
click at [880, 285] on div at bounding box center [863, 287] width 37 height 15
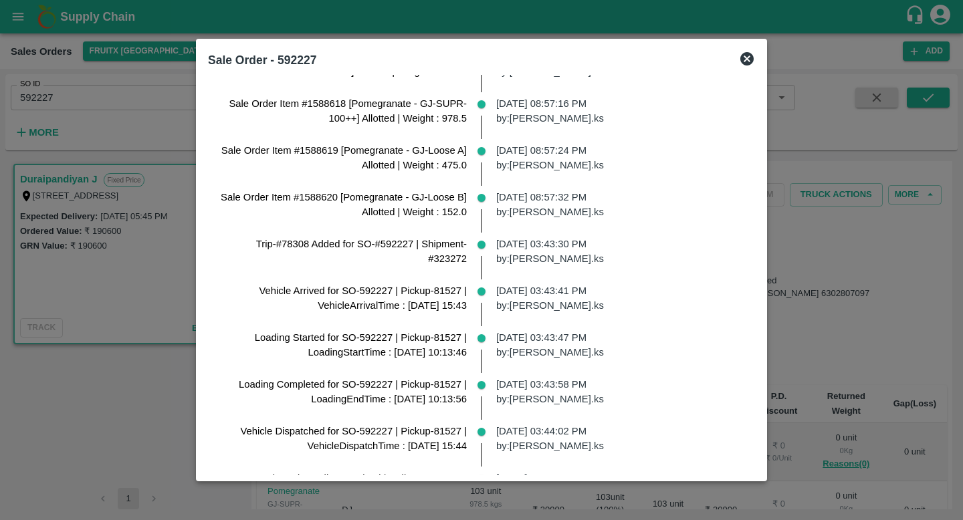
scroll to position [426, 0]
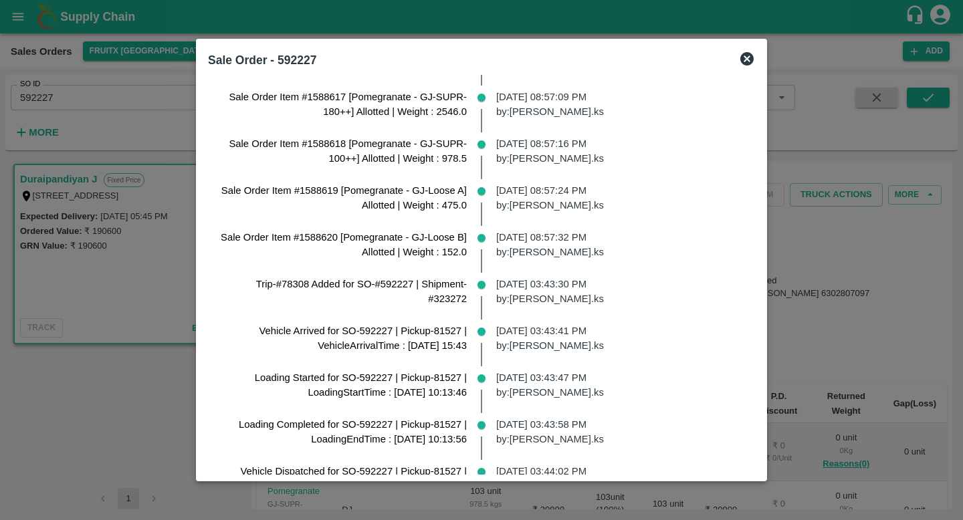
click at [555, 277] on p "[DATE] 03:43:30 PM by: [PERSON_NAME].ks" at bounding box center [620, 292] width 248 height 30
click at [559, 306] on p "[DATE] 03:43:30 PM by: [PERSON_NAME].ks" at bounding box center [620, 292] width 248 height 30
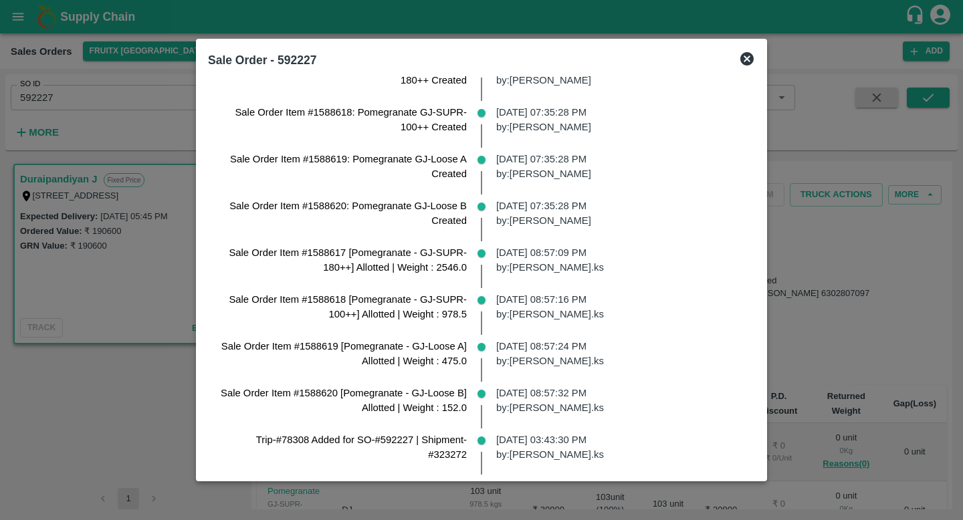
scroll to position [0, 0]
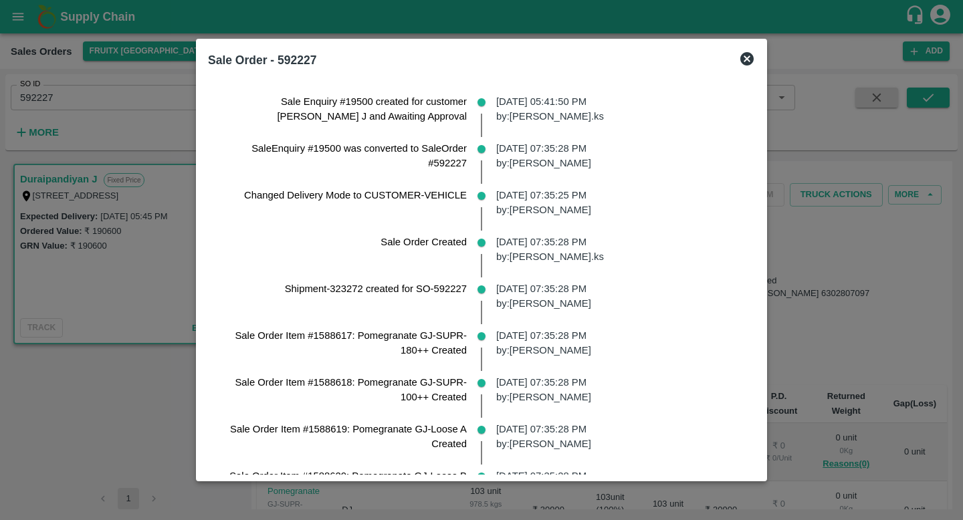
click at [755, 58] on icon at bounding box center [747, 59] width 16 height 16
